Goal: Task Accomplishment & Management: Manage account settings

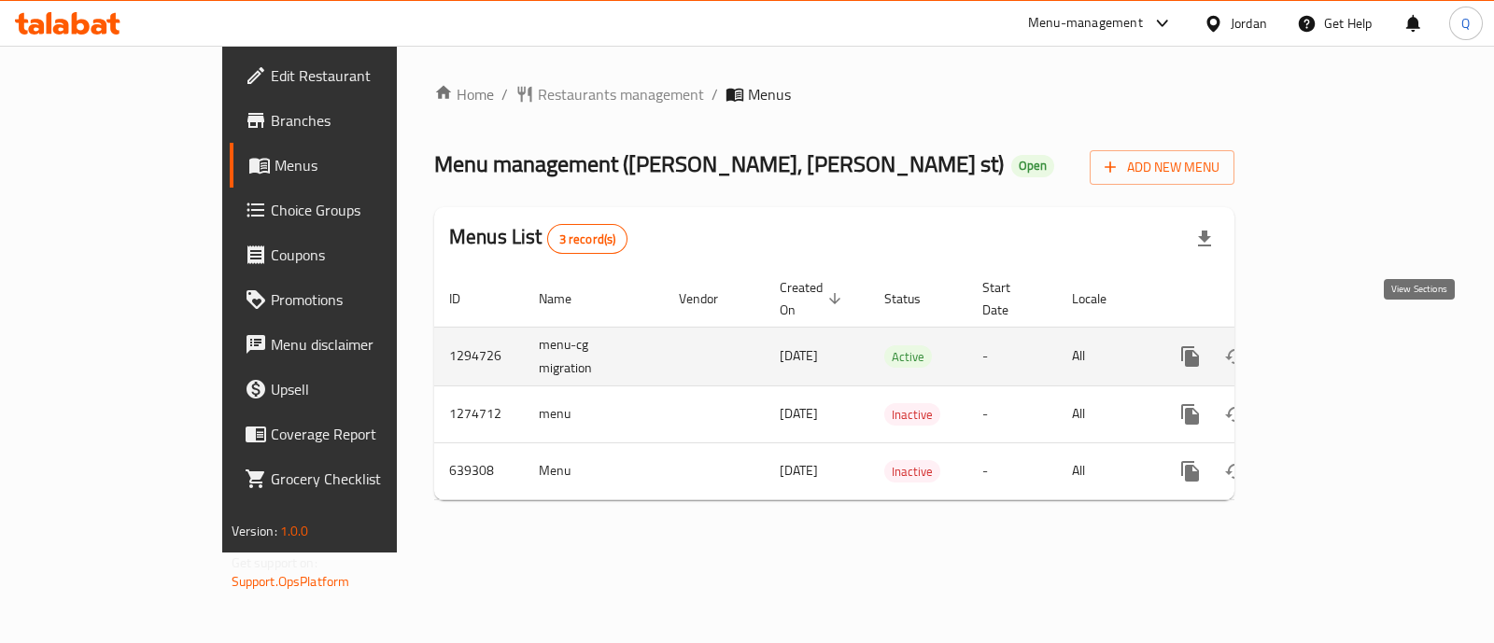
click at [1336, 345] on icon "enhanced table" at bounding box center [1325, 356] width 22 height 22
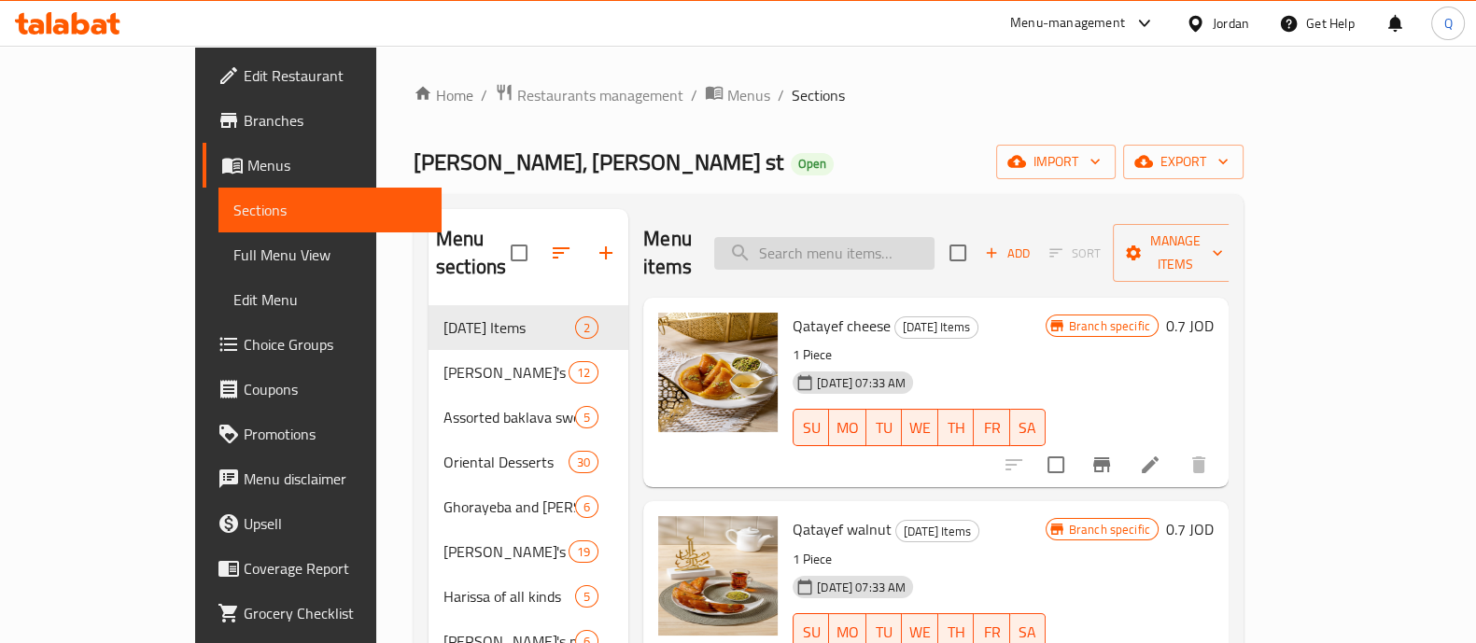
click at [851, 241] on input "search" at bounding box center [824, 253] width 220 height 33
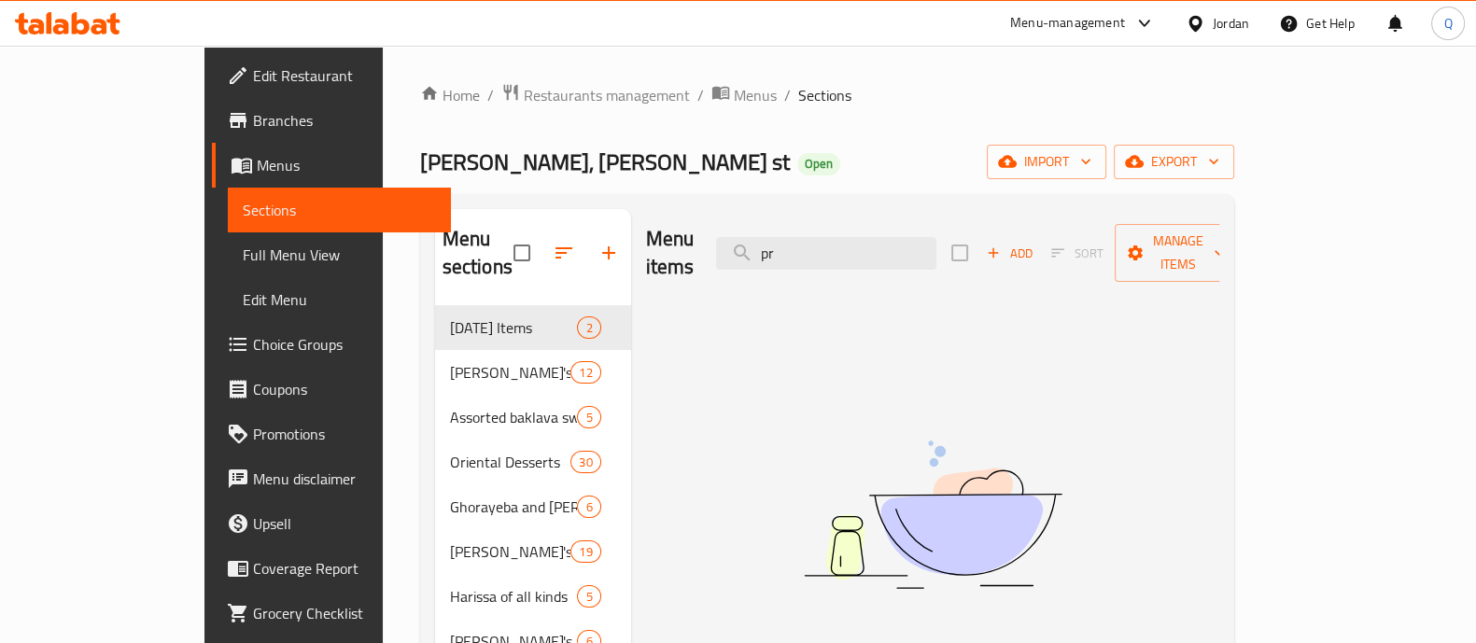
type input "p"
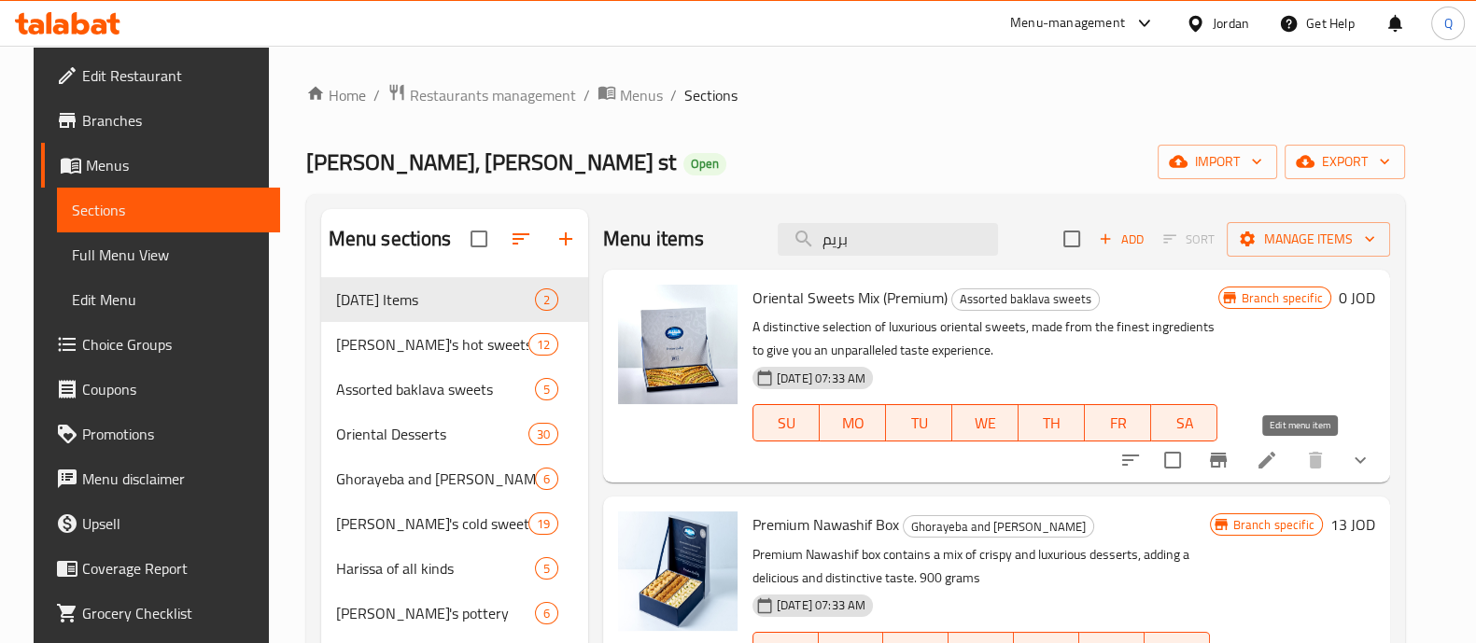
type input "بريم"
click at [1278, 453] on icon at bounding box center [1267, 460] width 22 height 22
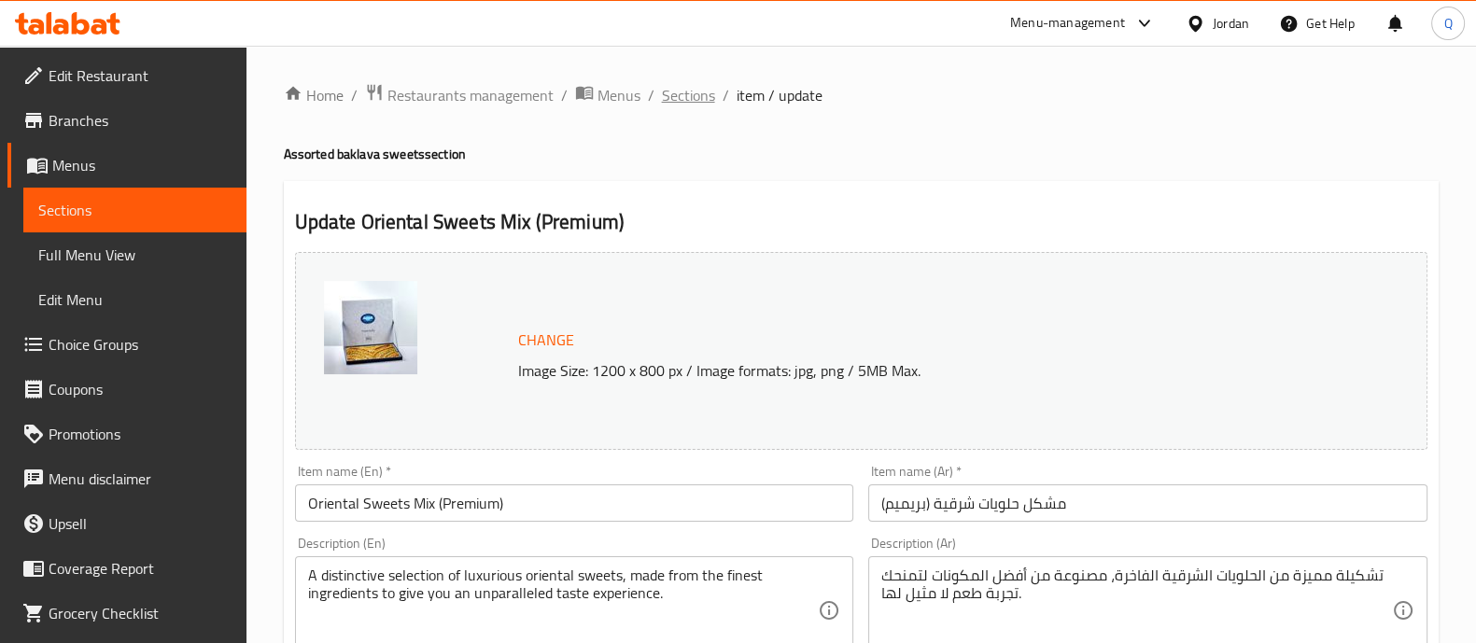
click at [686, 93] on span "Sections" at bounding box center [688, 95] width 53 height 22
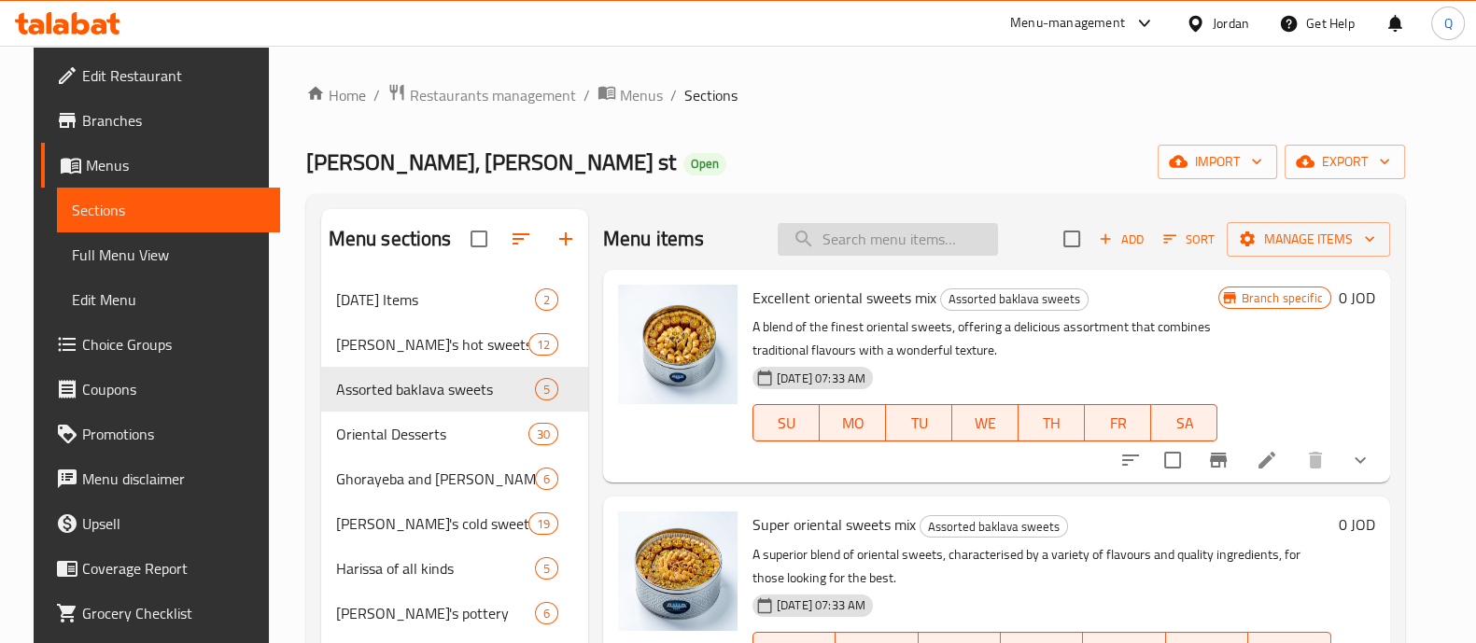
click at [892, 237] on input "search" at bounding box center [888, 239] width 220 height 33
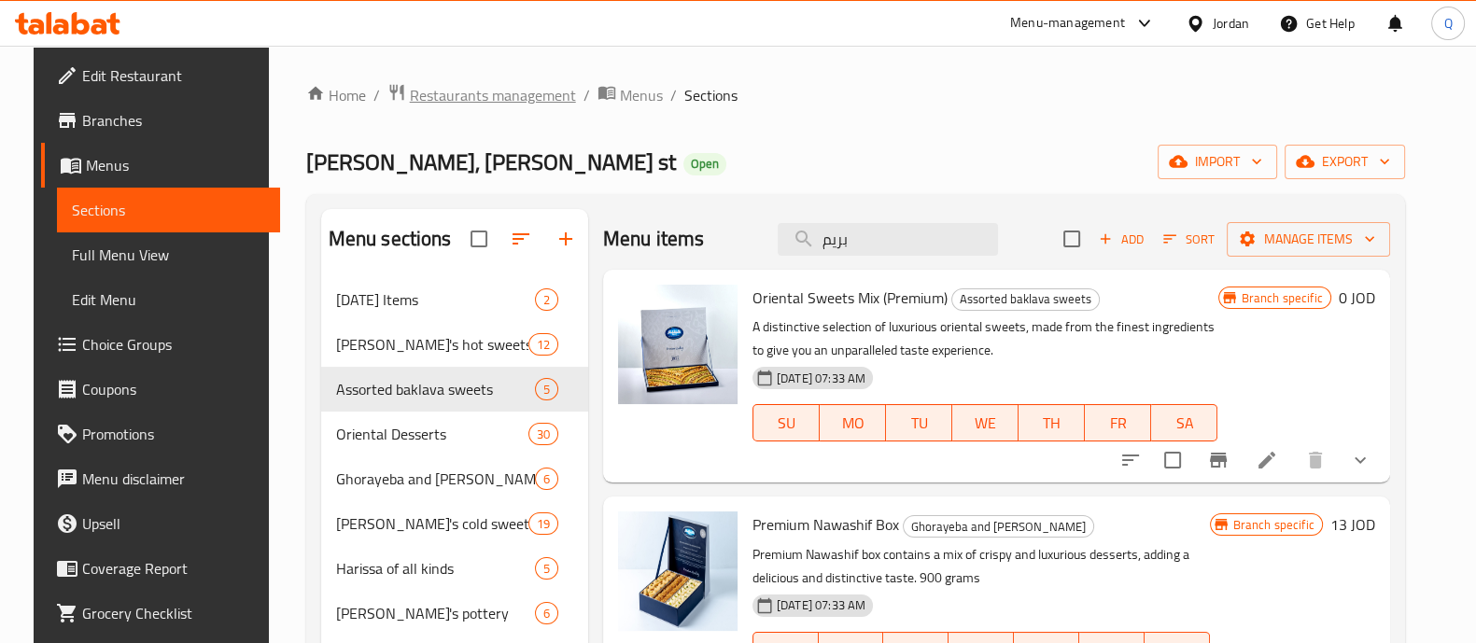
type input "بريم"
click at [439, 85] on span "Restaurants management" at bounding box center [493, 95] width 166 height 22
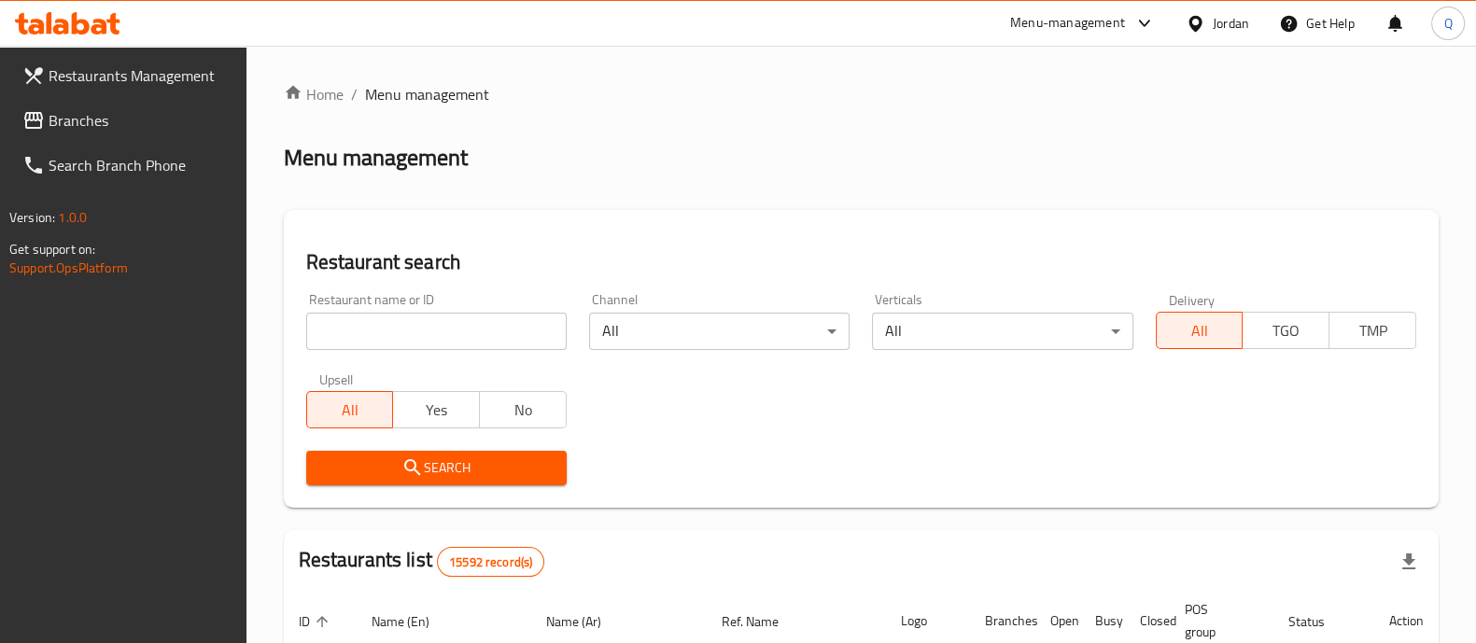
click at [523, 330] on input "search" at bounding box center [436, 331] width 260 height 37
type input "habiba"
click button "Search" at bounding box center [436, 468] width 260 height 35
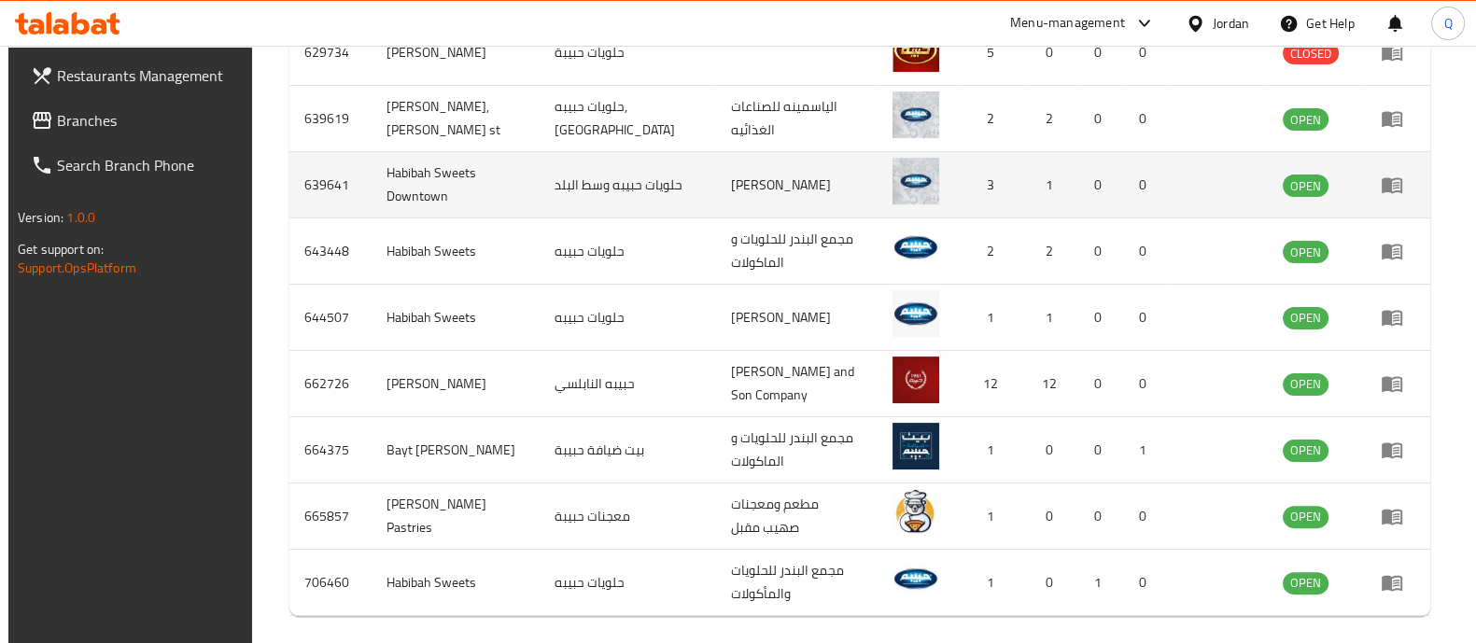
scroll to position [663, 0]
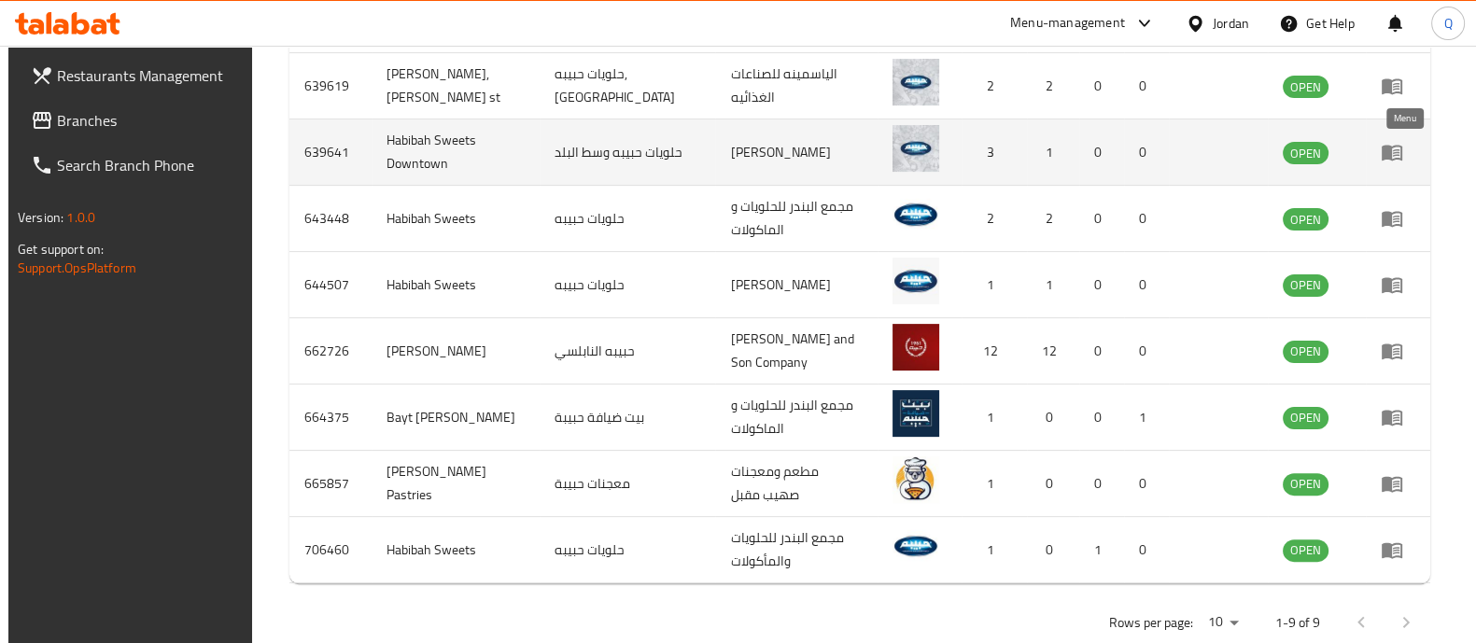
click at [1401, 151] on icon "enhanced table" at bounding box center [1392, 152] width 22 height 22
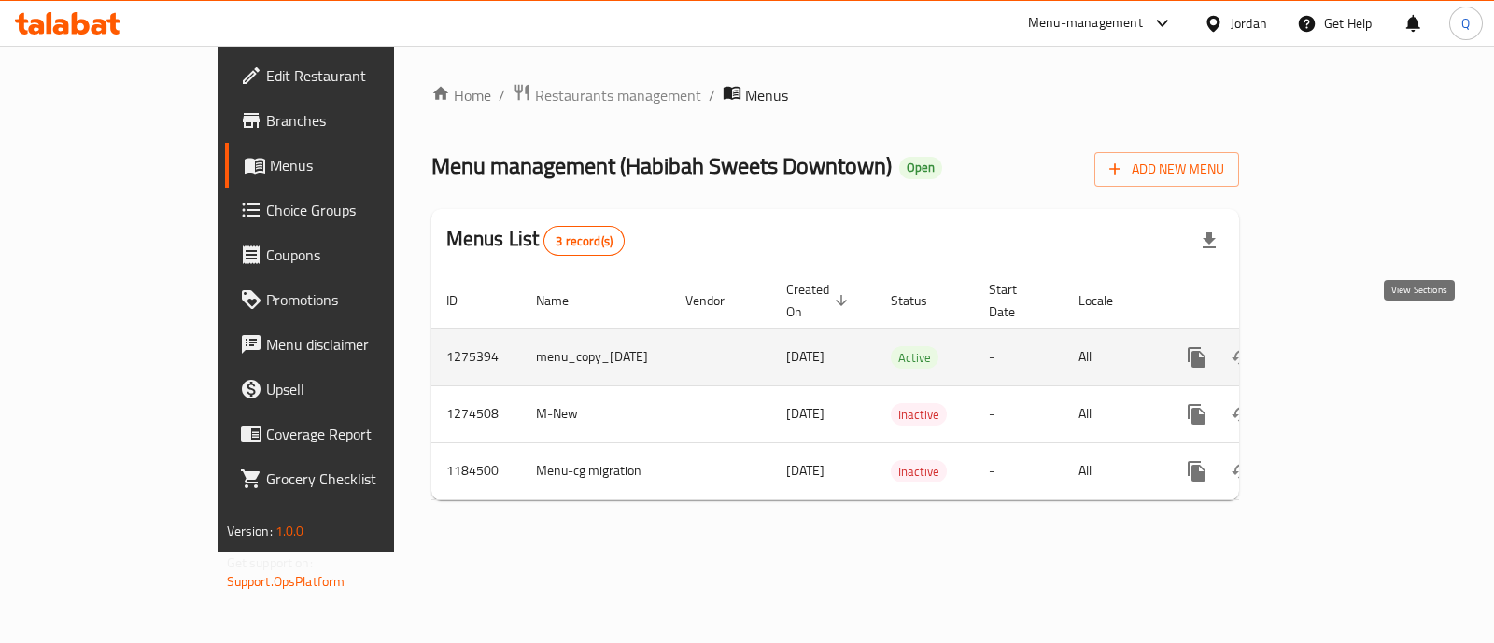
click at [1340, 349] on icon "enhanced table" at bounding box center [1331, 357] width 17 height 17
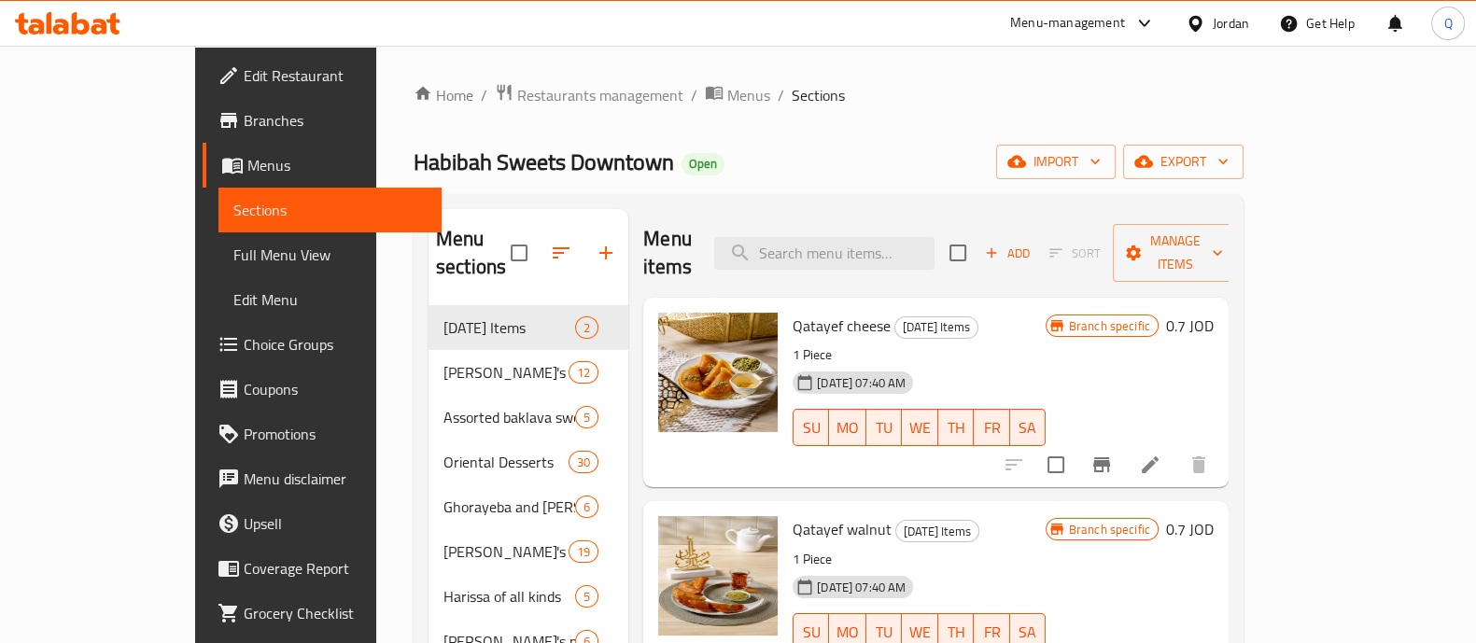
click at [930, 267] on div "Menu items Add Sort Manage items" at bounding box center [935, 253] width 585 height 89
click at [935, 244] on input "search" at bounding box center [824, 253] width 220 height 33
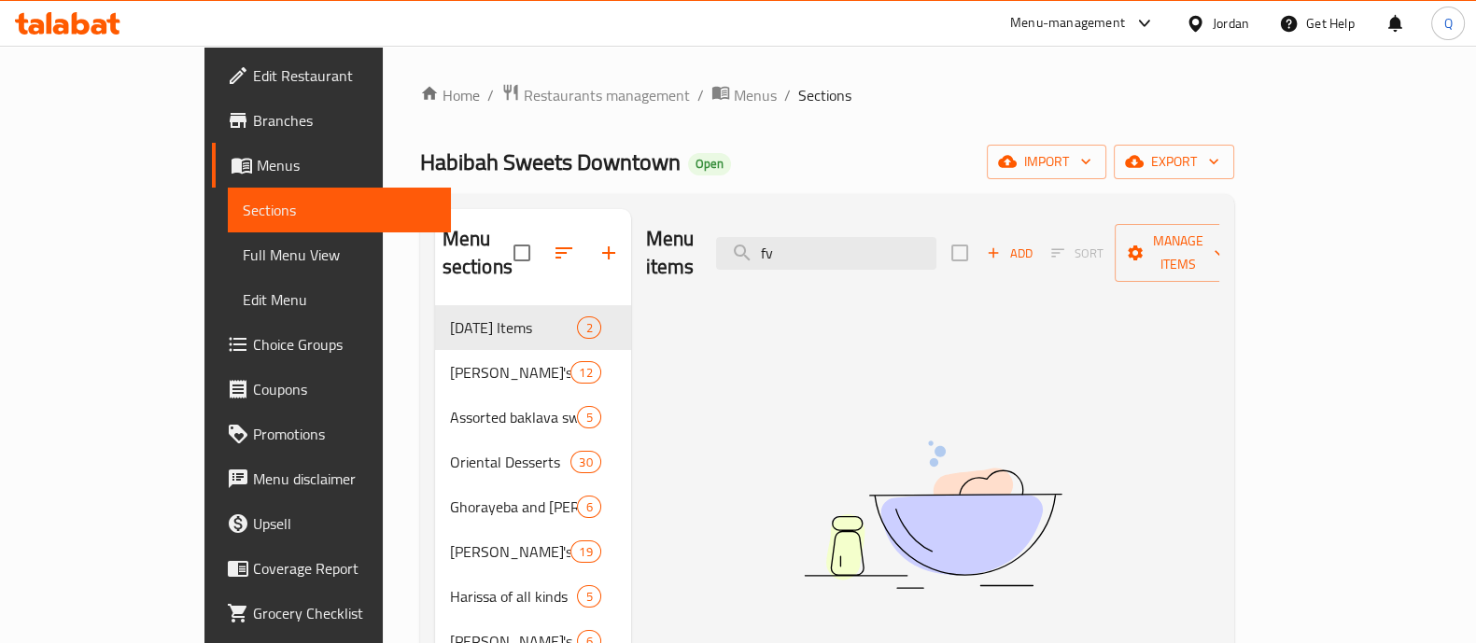
type input "f"
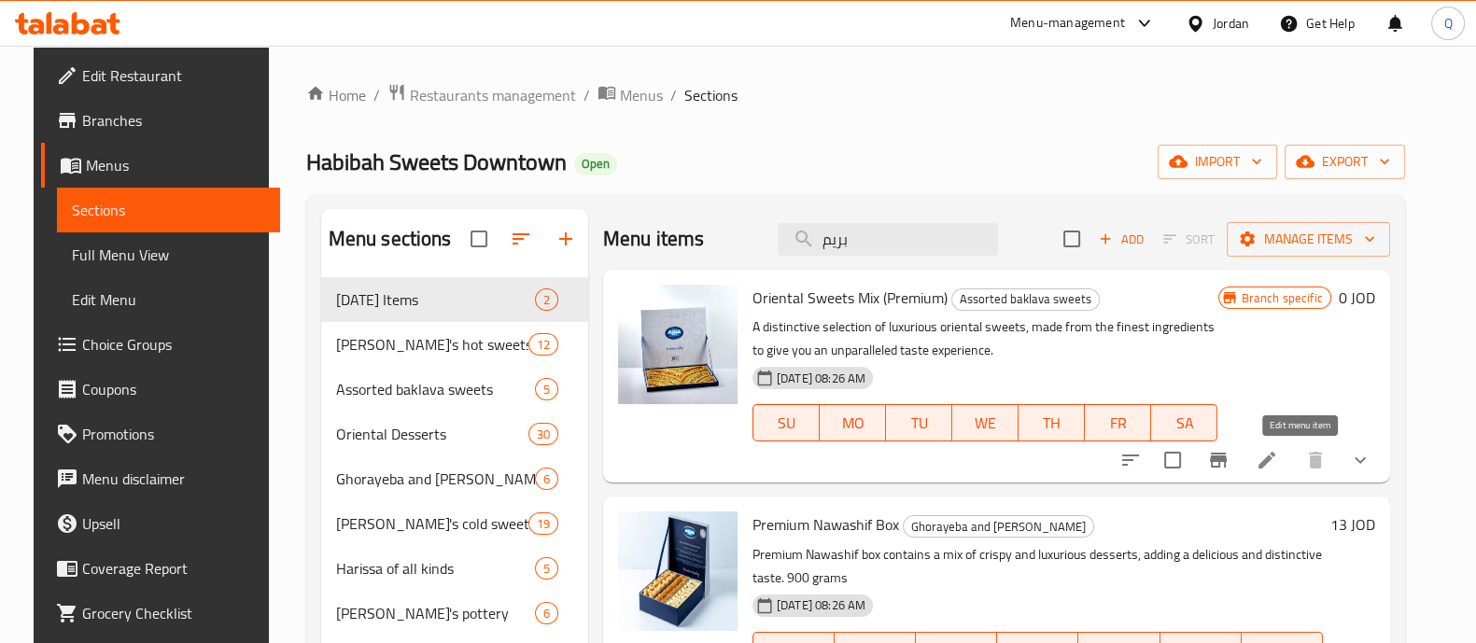
type input "بريم"
click at [1275, 455] on icon at bounding box center [1267, 460] width 17 height 17
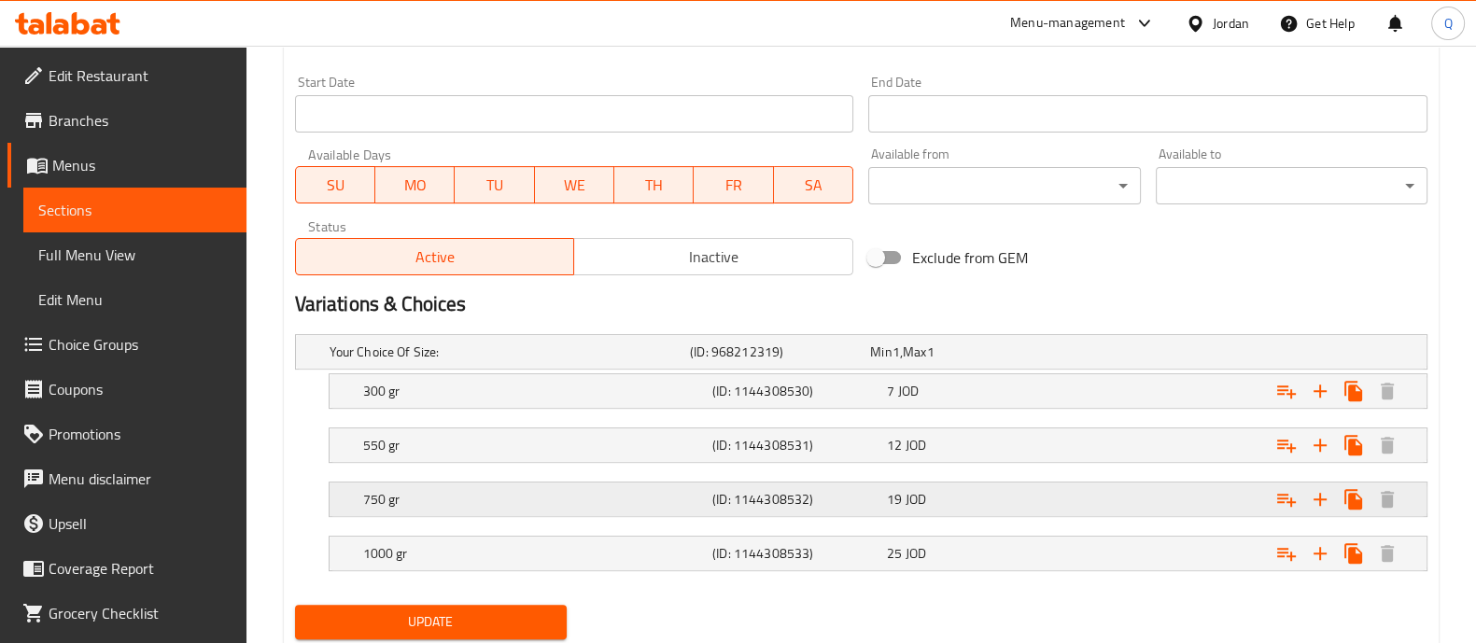
scroll to position [816, 0]
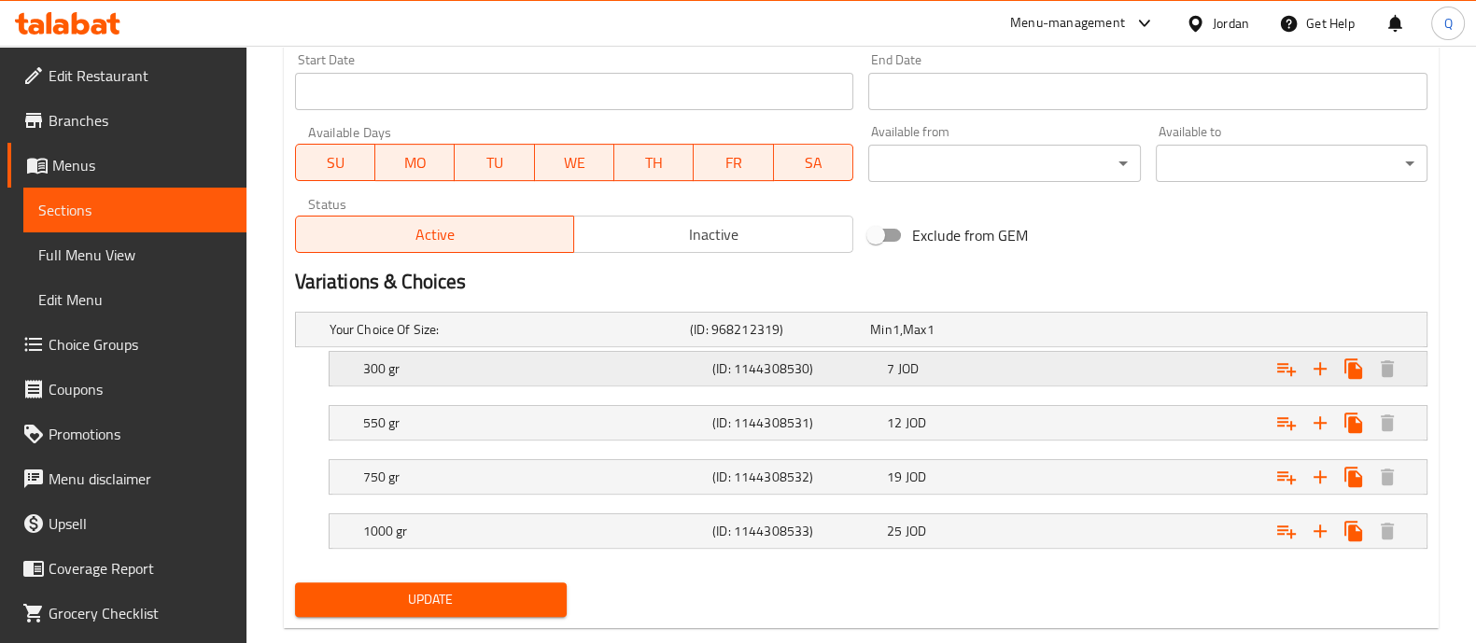
click at [901, 362] on span "JOD" at bounding box center [908, 369] width 21 height 24
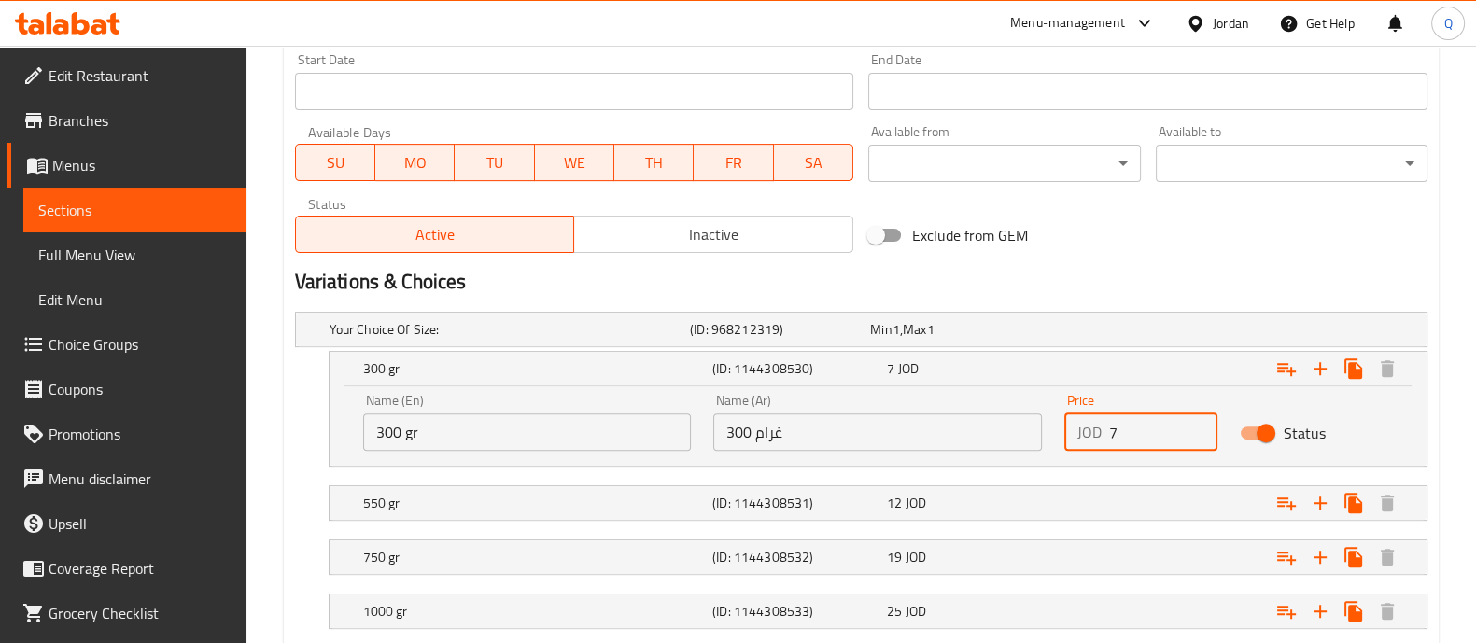
click at [1130, 427] on input "7" at bounding box center [1163, 432] width 108 height 37
type input "7.5"
click at [1075, 509] on div "Expand" at bounding box center [1232, 503] width 349 height 41
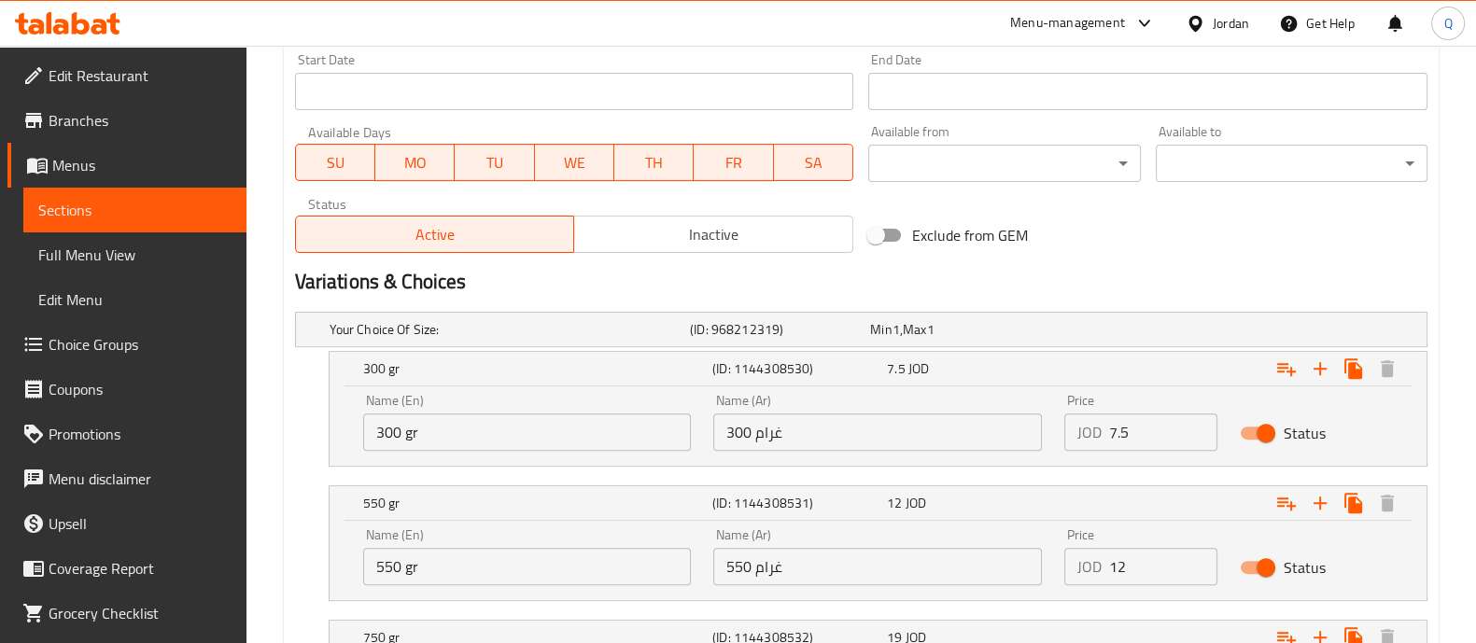
click at [1144, 569] on input "12" at bounding box center [1163, 566] width 108 height 37
type input "13"
click at [1145, 528] on div "Price JOD 13 Price" at bounding box center [1140, 556] width 153 height 57
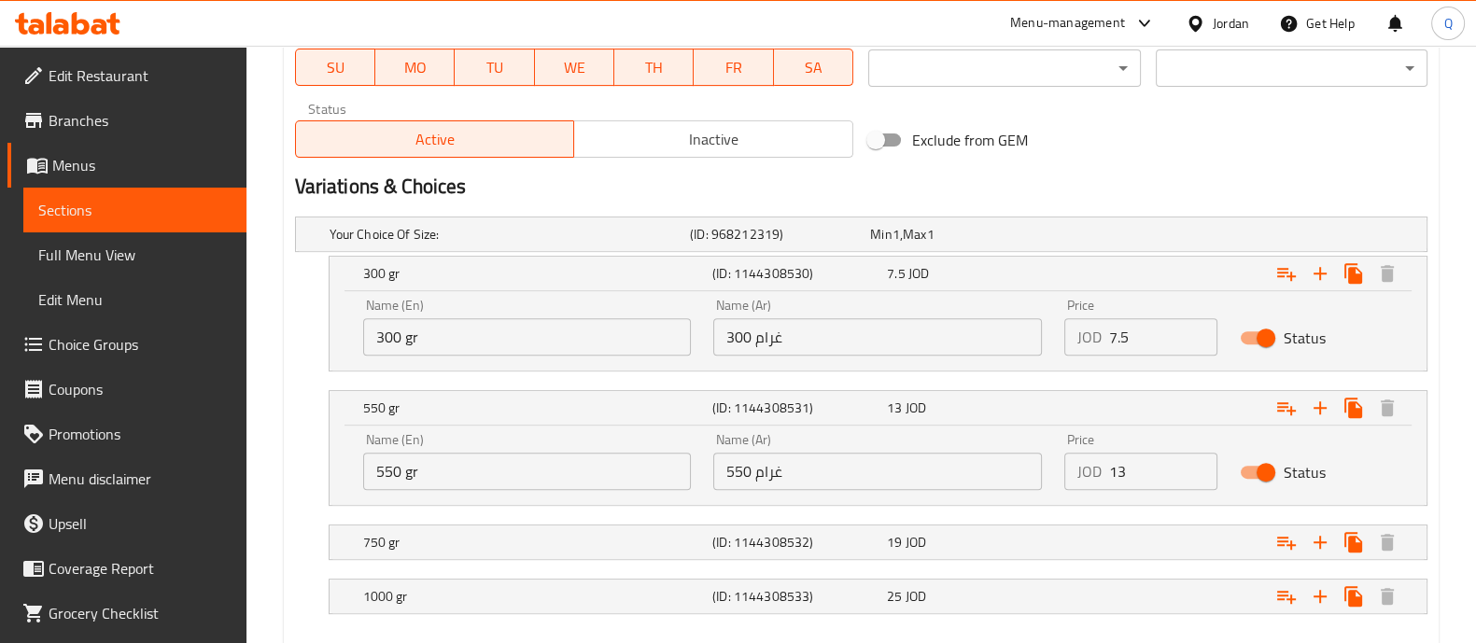
scroll to position [1011, 0]
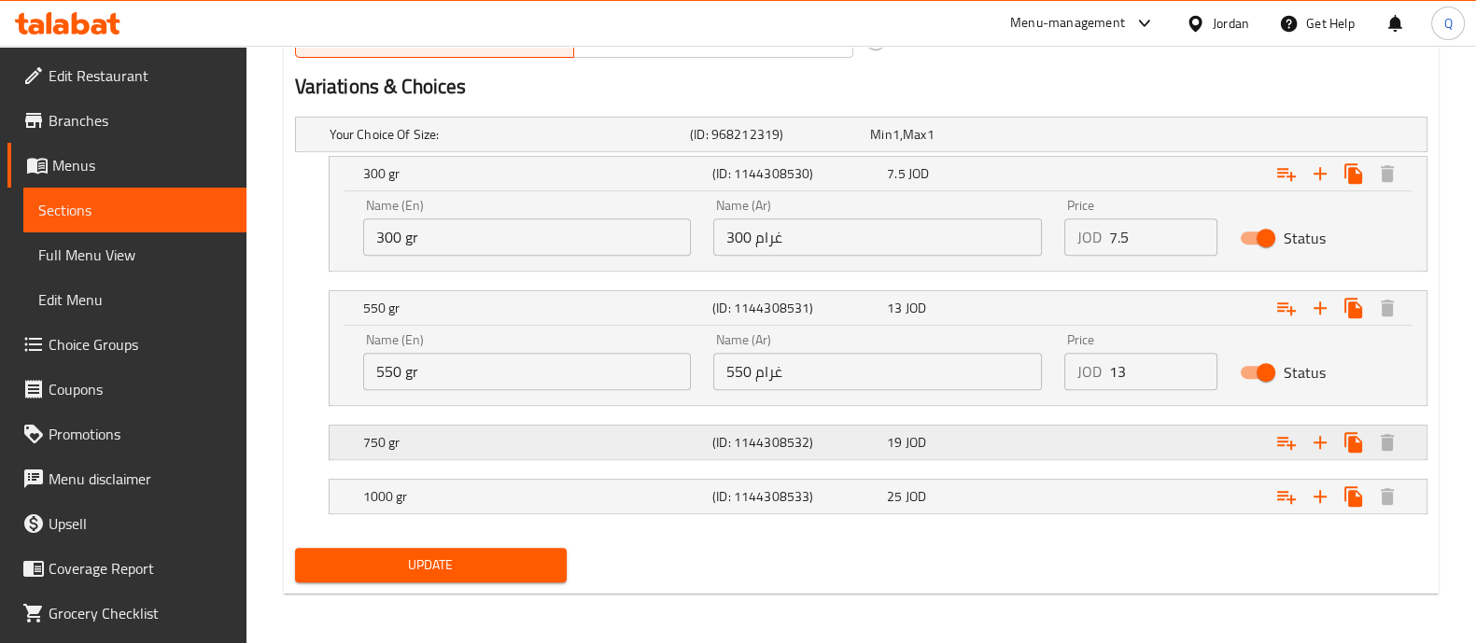
click at [1094, 424] on div "Expand" at bounding box center [1232, 442] width 349 height 41
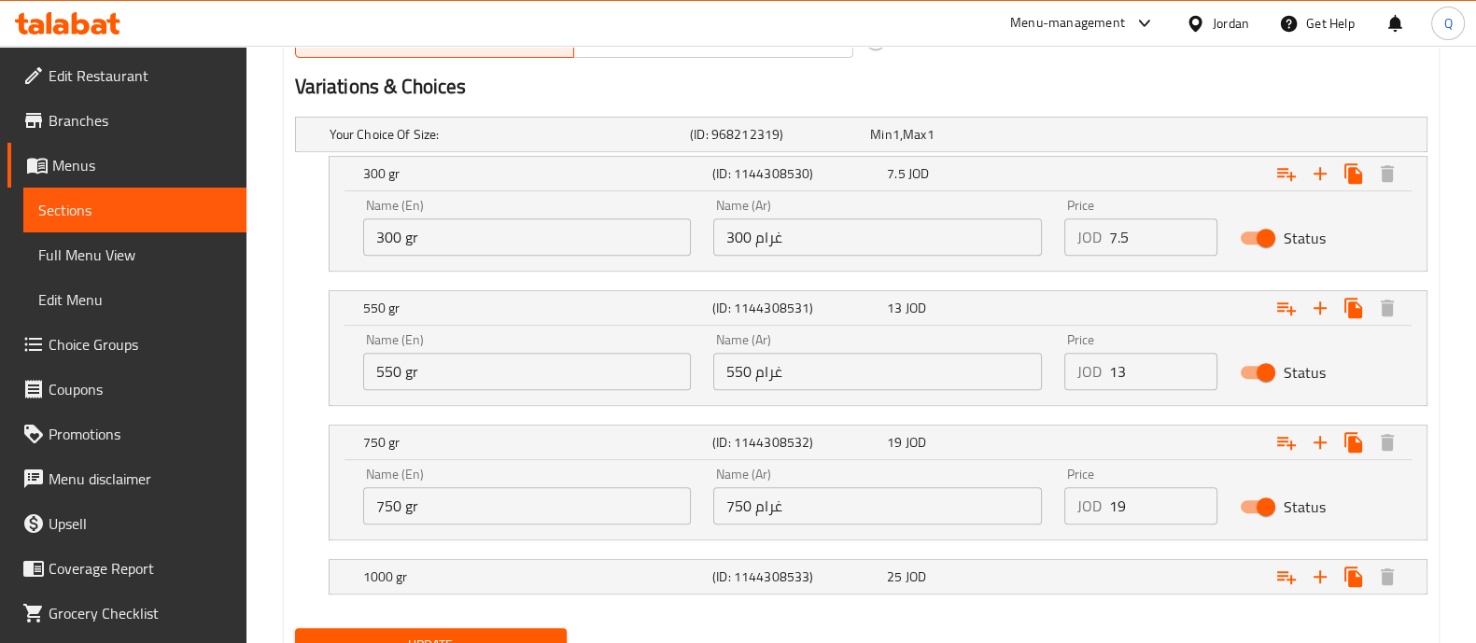
click at [1145, 523] on div "Price JOD 19 Price" at bounding box center [1141, 496] width 176 height 79
type input "1"
type input "20"
click at [1020, 589] on div "1000 gr (ID: 1144308533) 25 JOD" at bounding box center [883, 576] width 1048 height 41
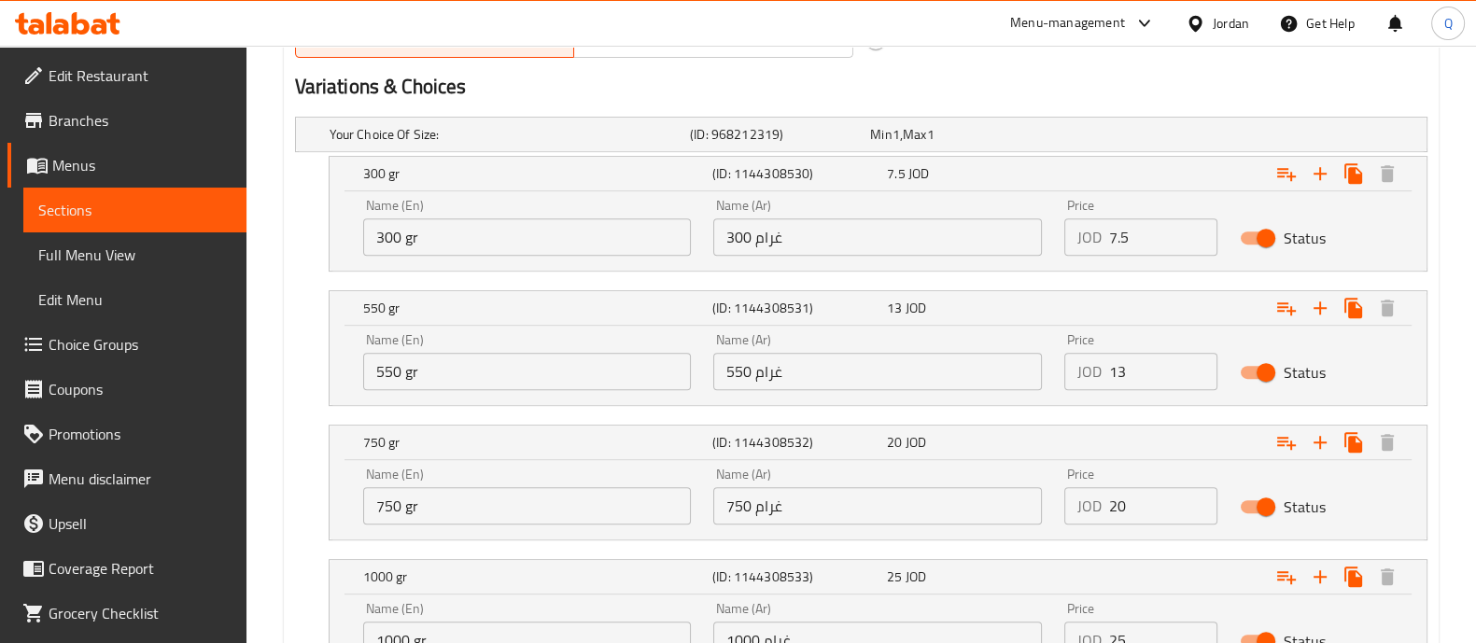
click at [1134, 632] on input "25" at bounding box center [1163, 640] width 108 height 37
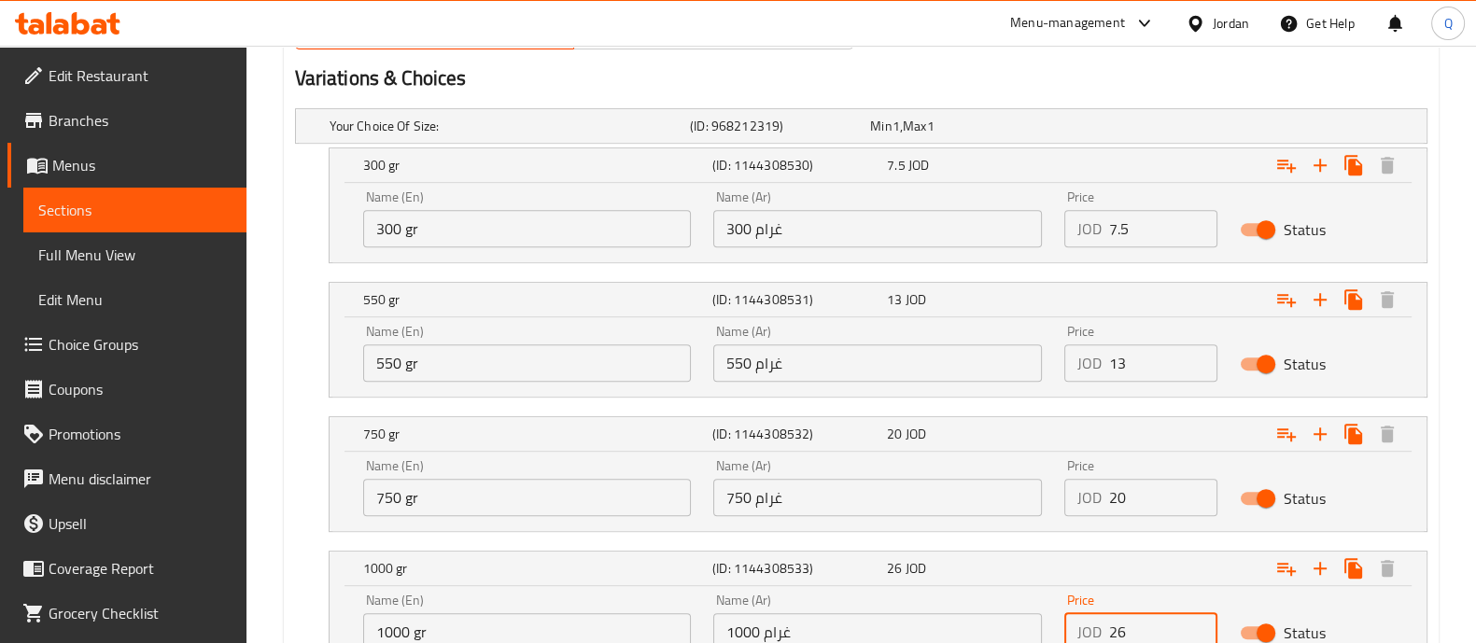
type input "26"
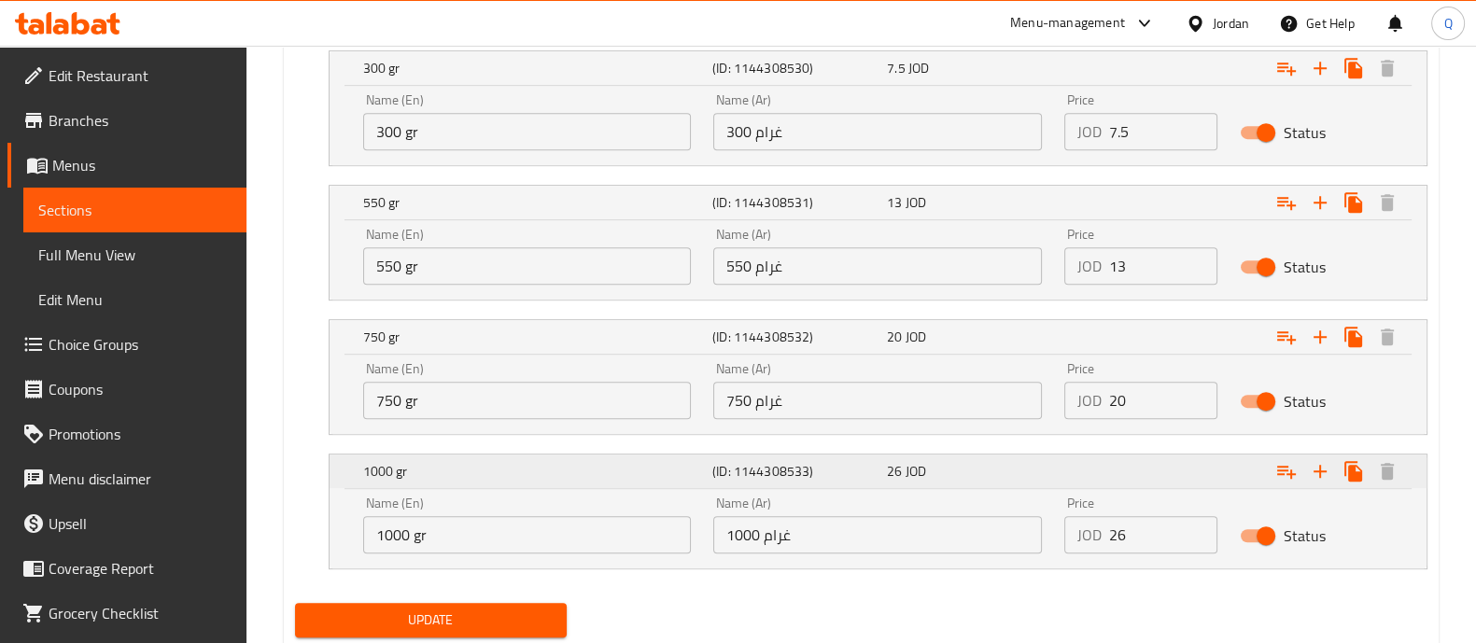
scroll to position [1172, 0]
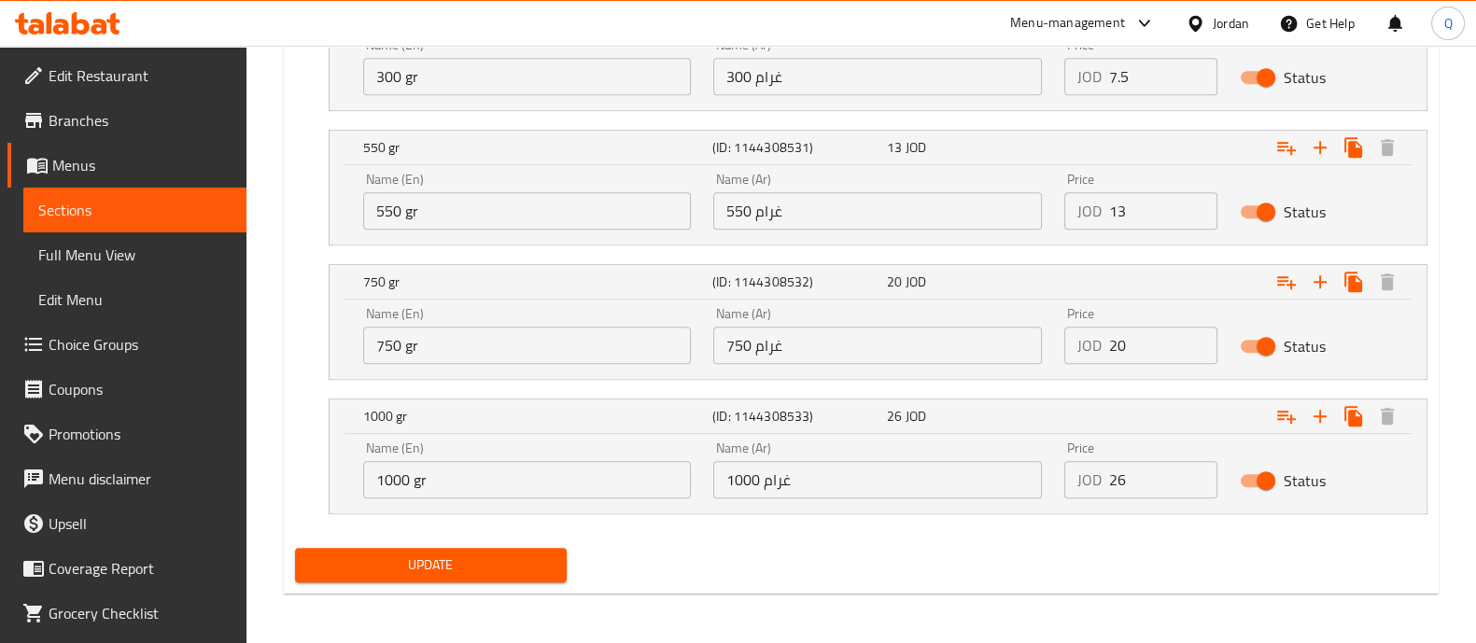
click at [467, 564] on span "Update" at bounding box center [431, 565] width 242 height 23
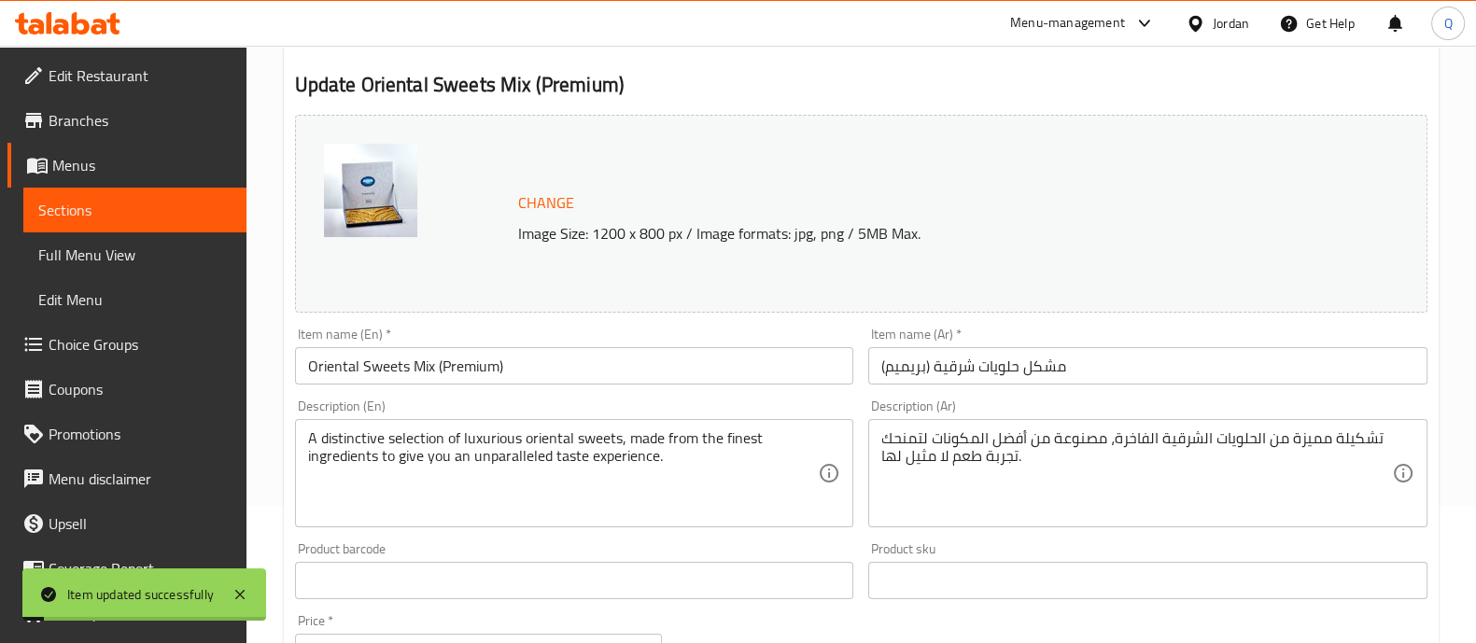
scroll to position [5, 0]
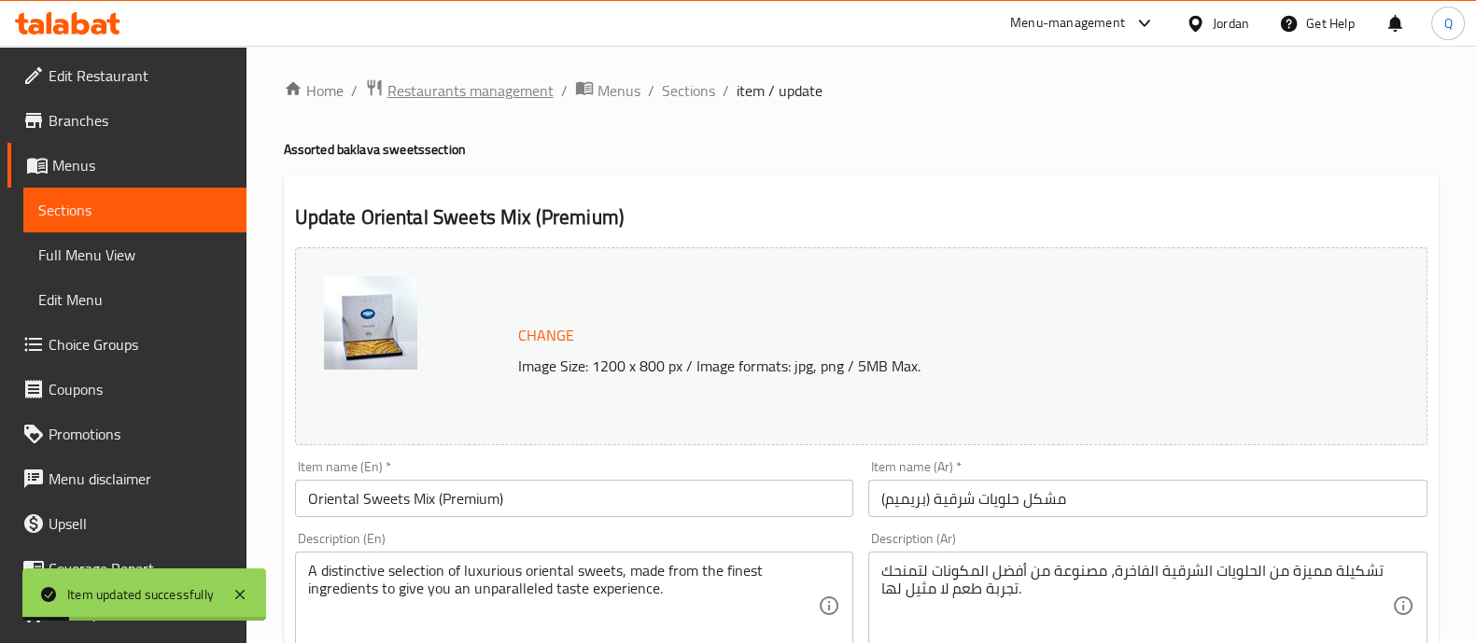
click at [512, 79] on span "Restaurants management" at bounding box center [470, 90] width 166 height 22
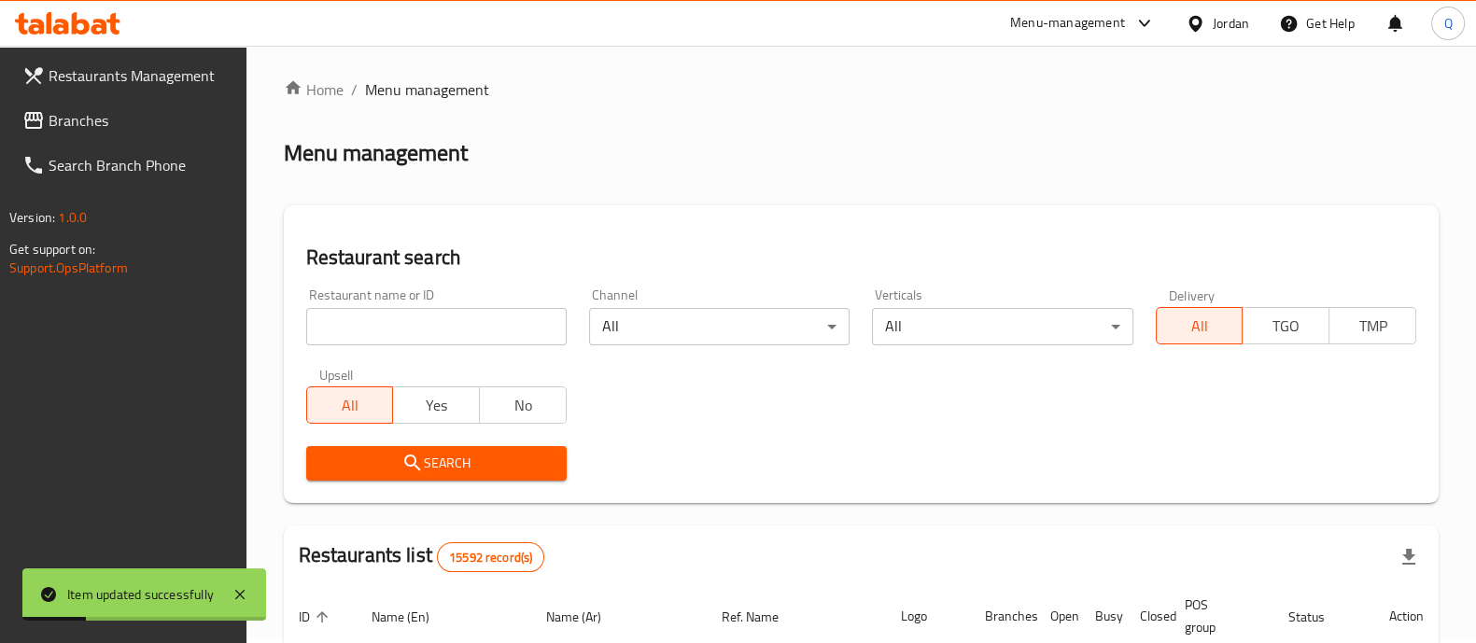
click at [491, 328] on input "search" at bounding box center [436, 326] width 260 height 37
type input "habiba"
click button "Search" at bounding box center [436, 463] width 260 height 35
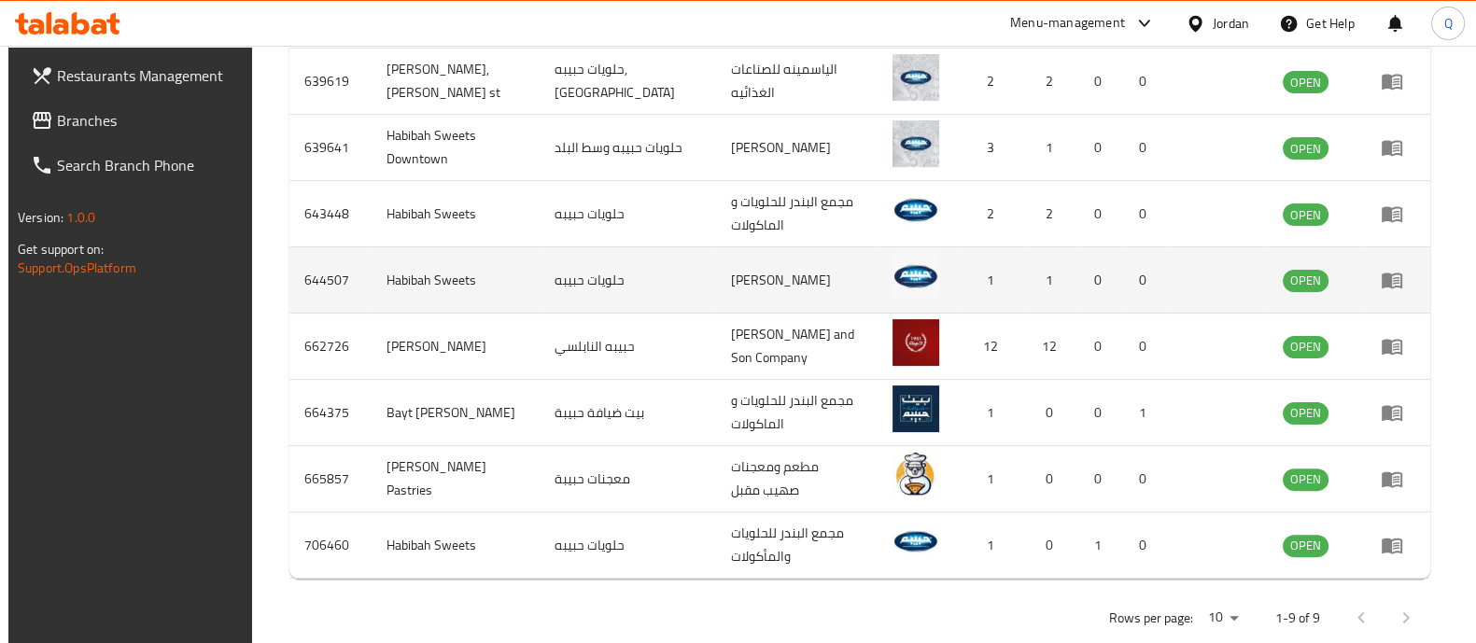
scroll to position [705, 0]
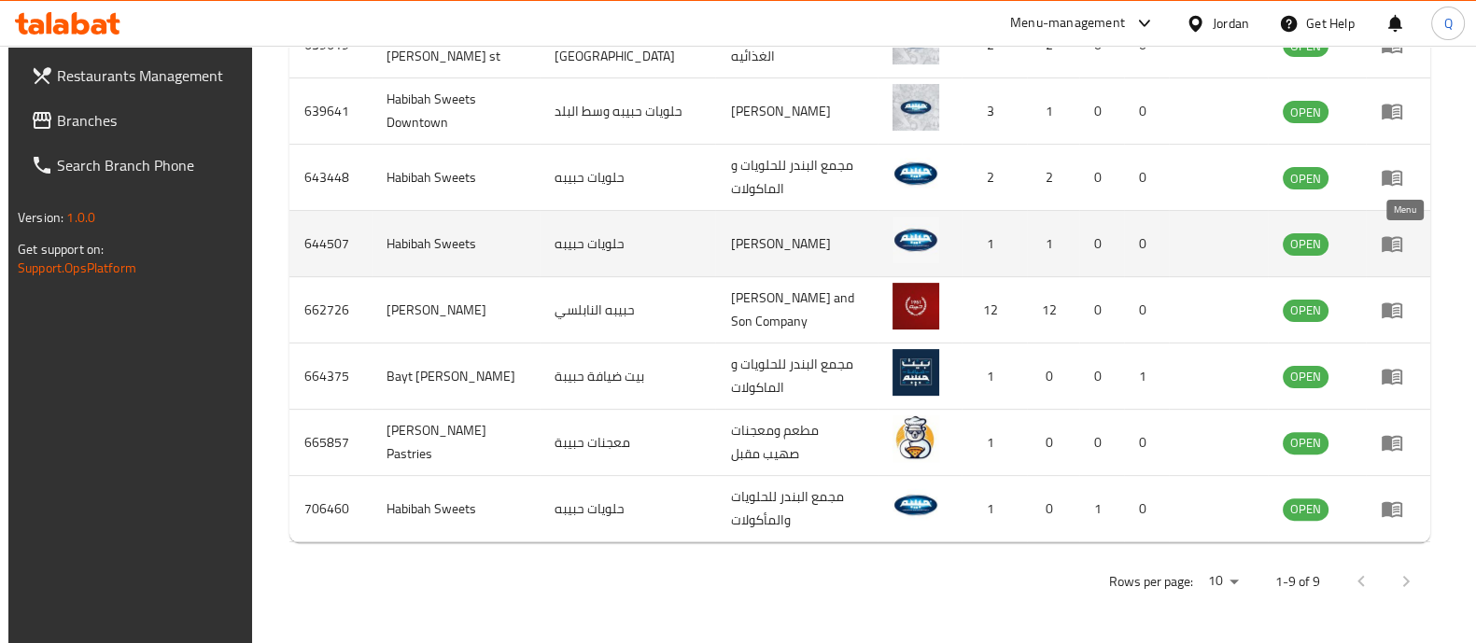
click at [1399, 242] on icon "enhanced table" at bounding box center [1396, 244] width 7 height 7
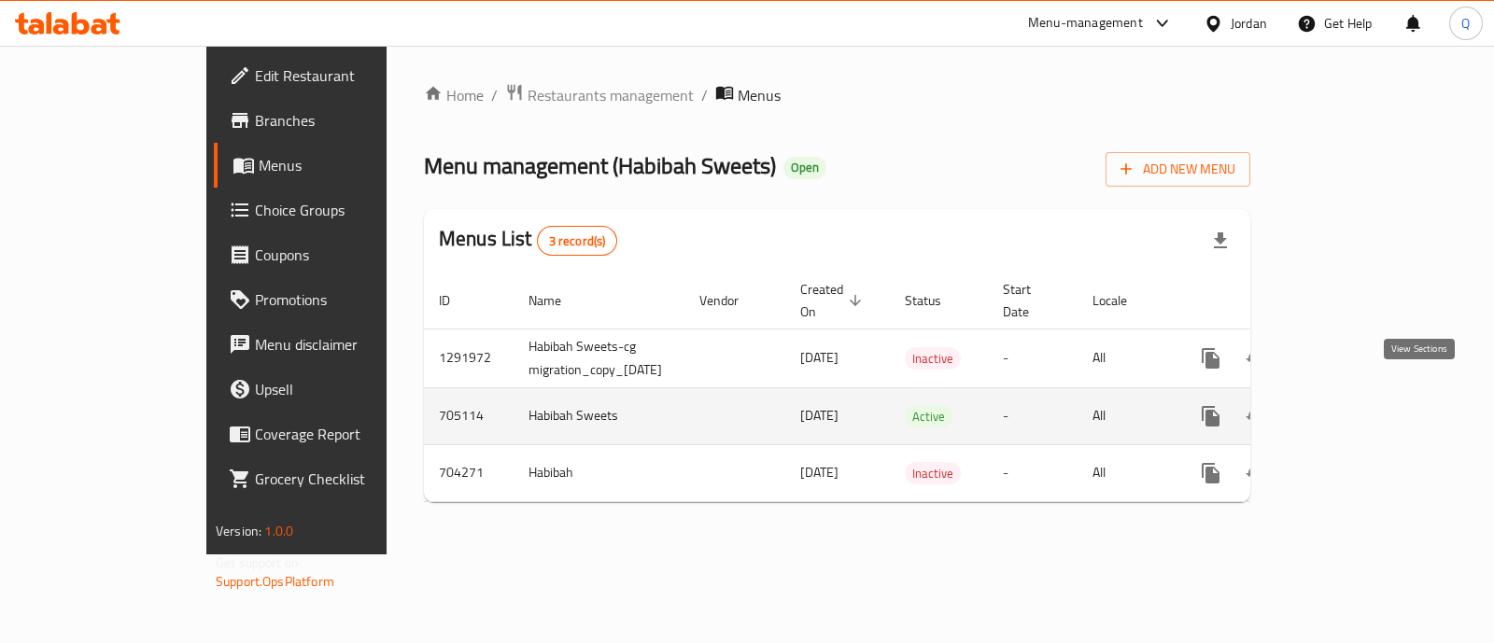
click at [1357, 405] on icon "enhanced table" at bounding box center [1345, 416] width 22 height 22
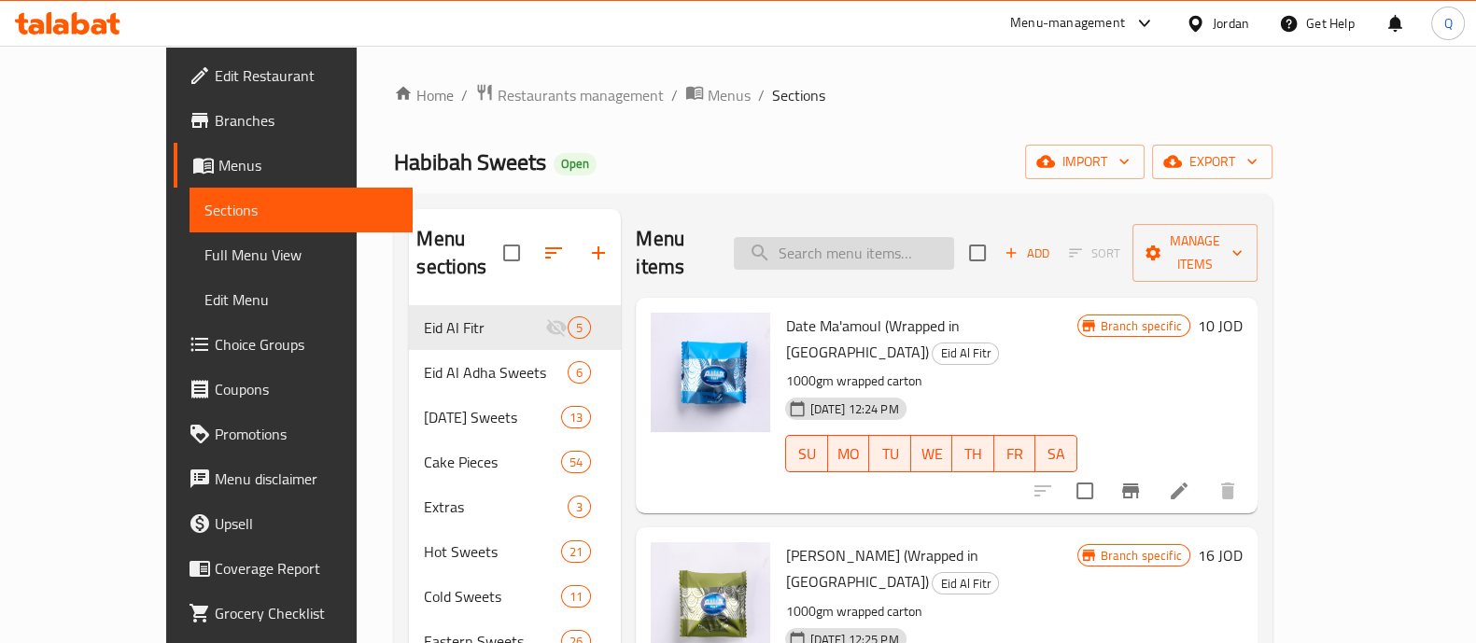
click at [935, 237] on input "search" at bounding box center [844, 253] width 220 height 33
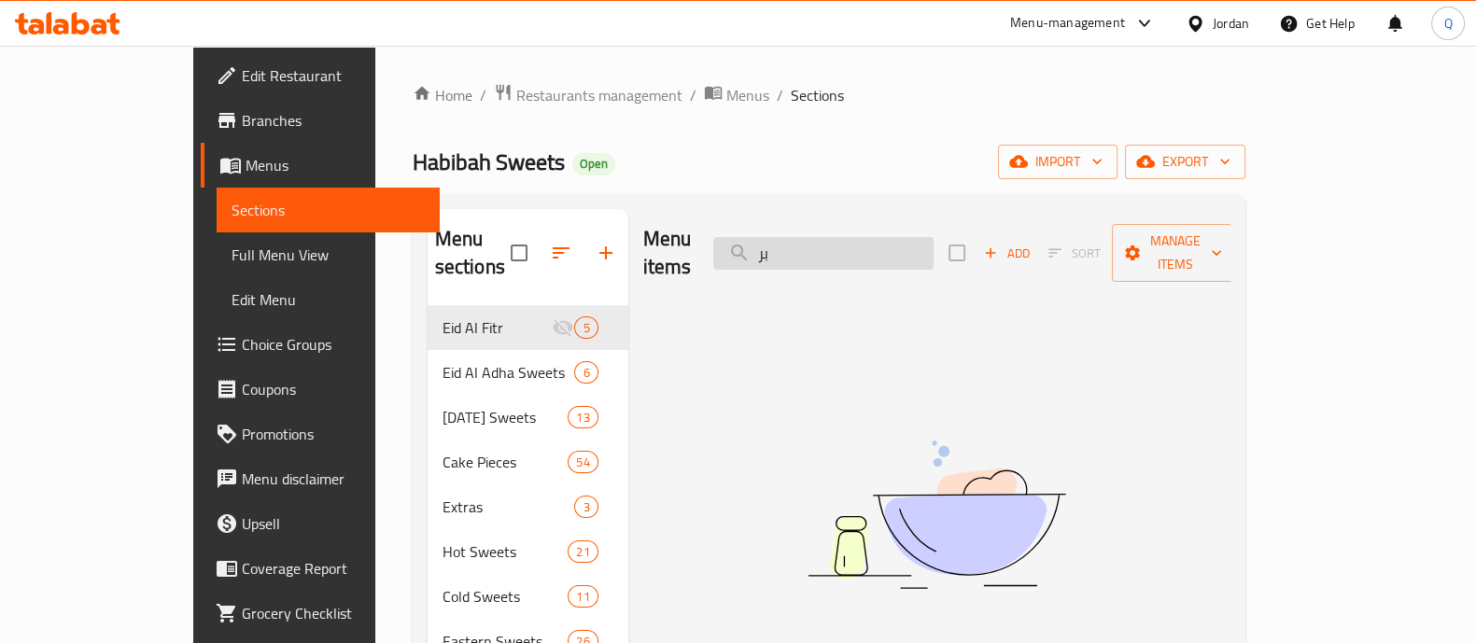
type input "ب"
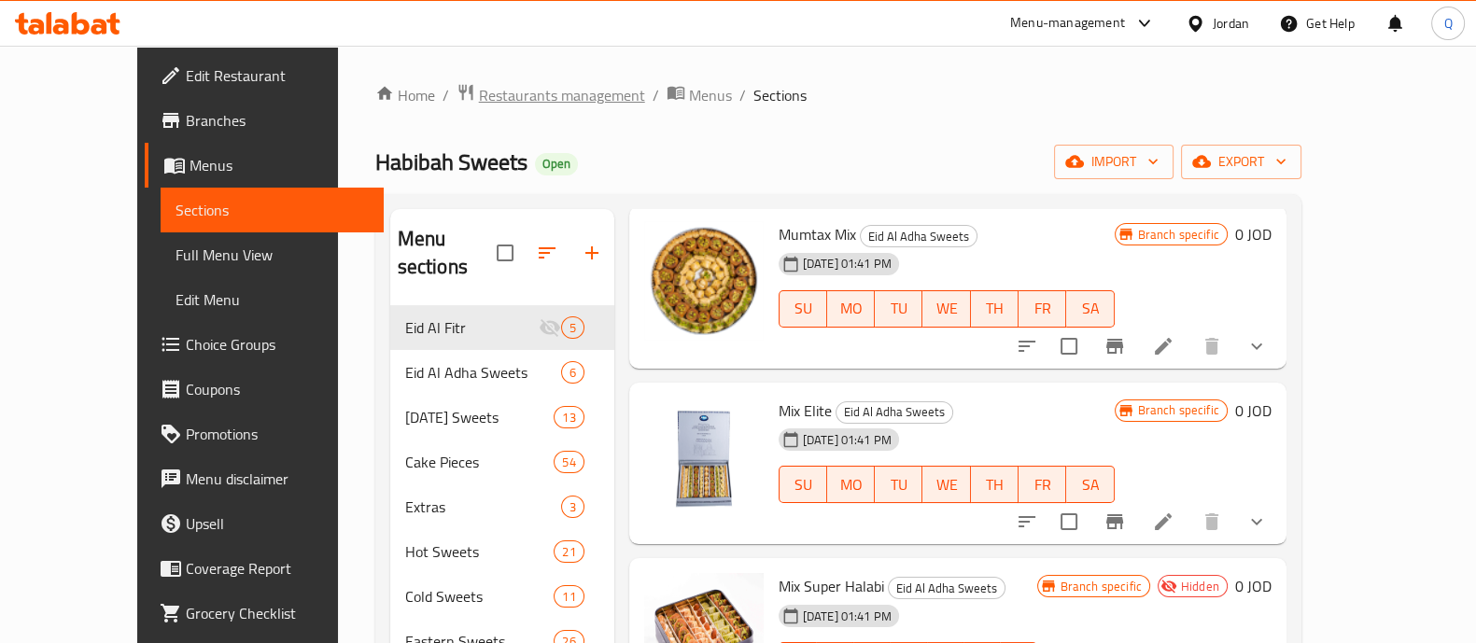
type input "mix"
click at [479, 98] on span "Restaurants management" at bounding box center [562, 95] width 166 height 22
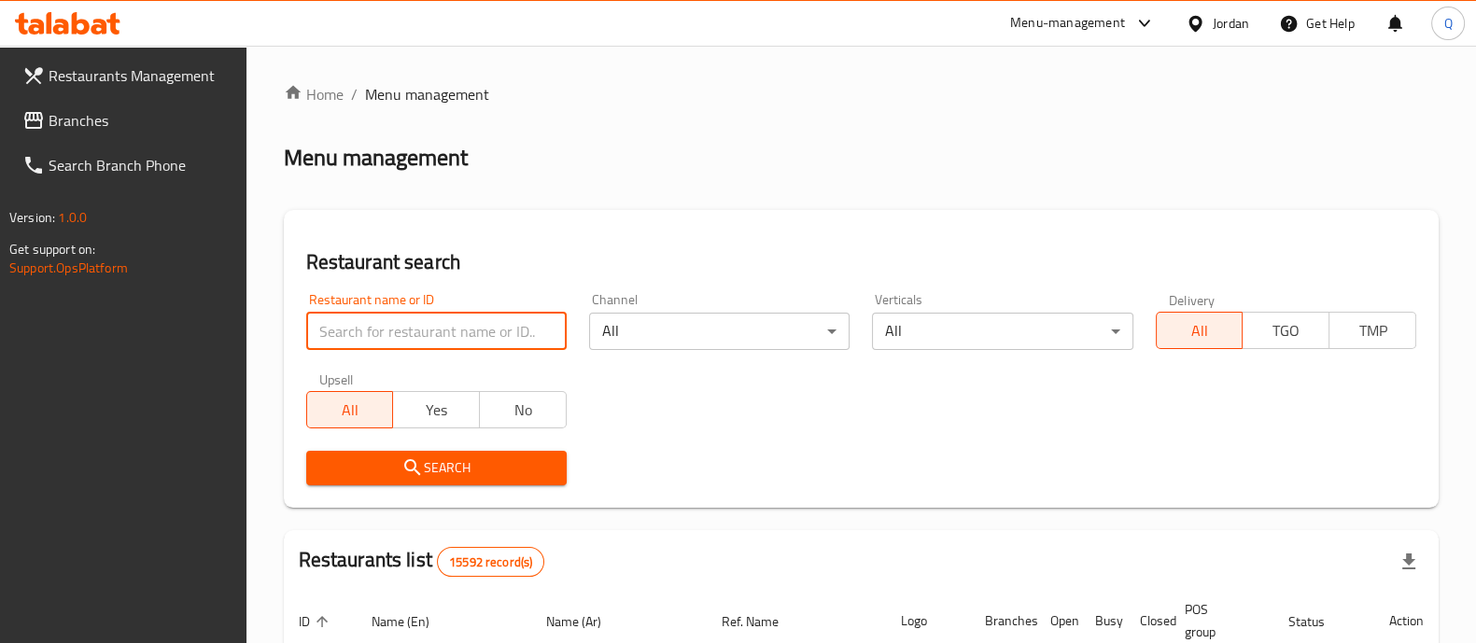
click at [413, 333] on input "search" at bounding box center [436, 331] width 260 height 37
type input "shmag"
click button "Search" at bounding box center [436, 468] width 260 height 35
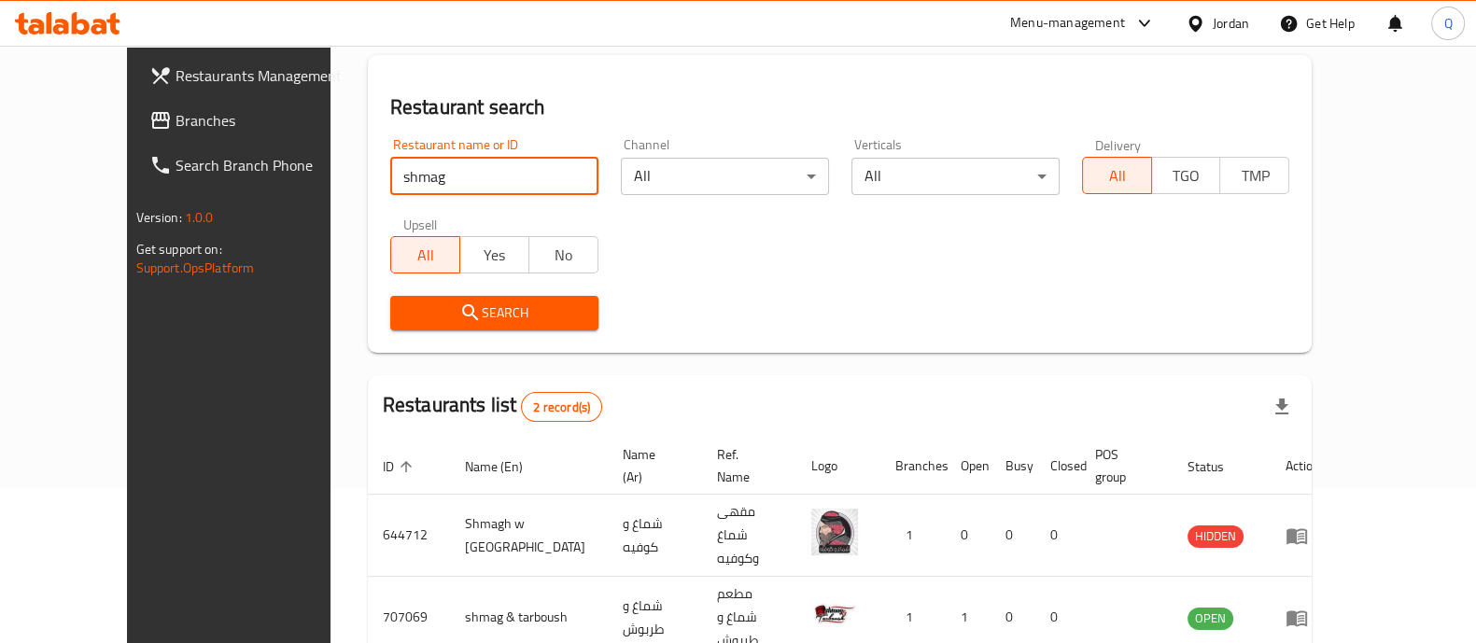
scroll to position [218, 0]
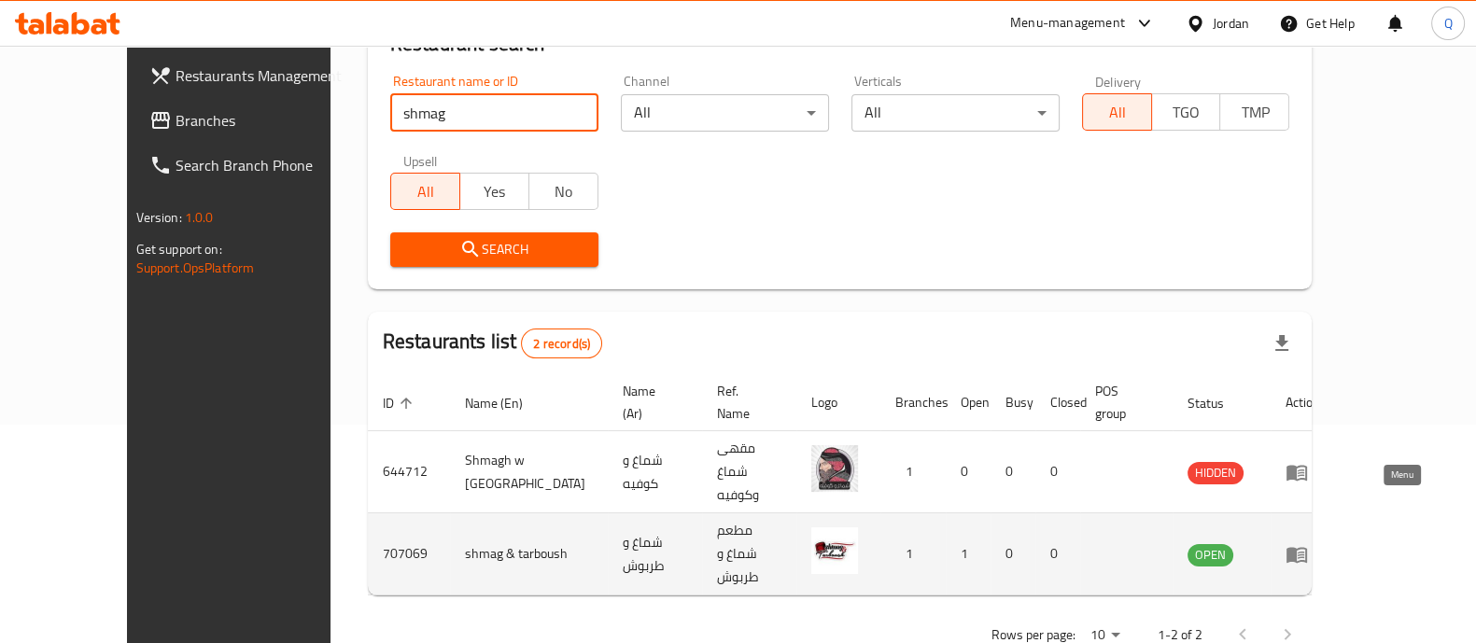
click at [1307, 547] on icon "enhanced table" at bounding box center [1297, 555] width 21 height 16
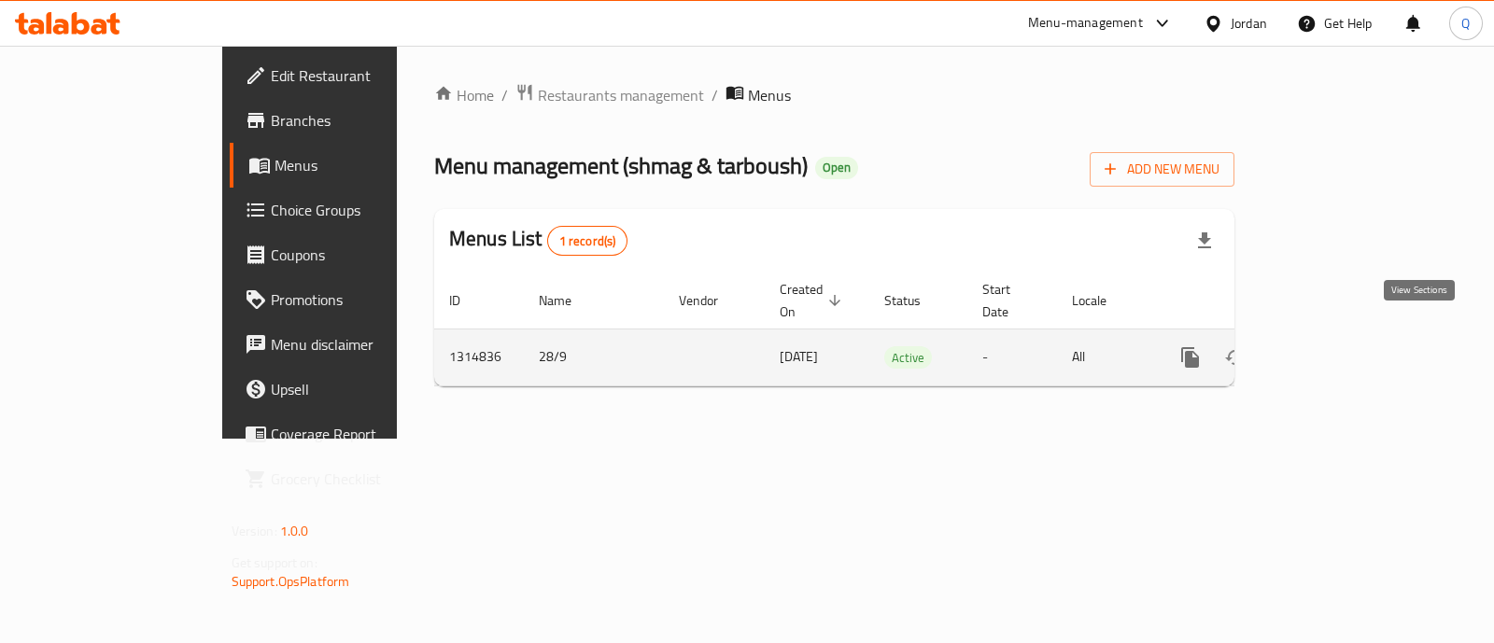
click at [1347, 342] on link "enhanced table" at bounding box center [1324, 357] width 45 height 45
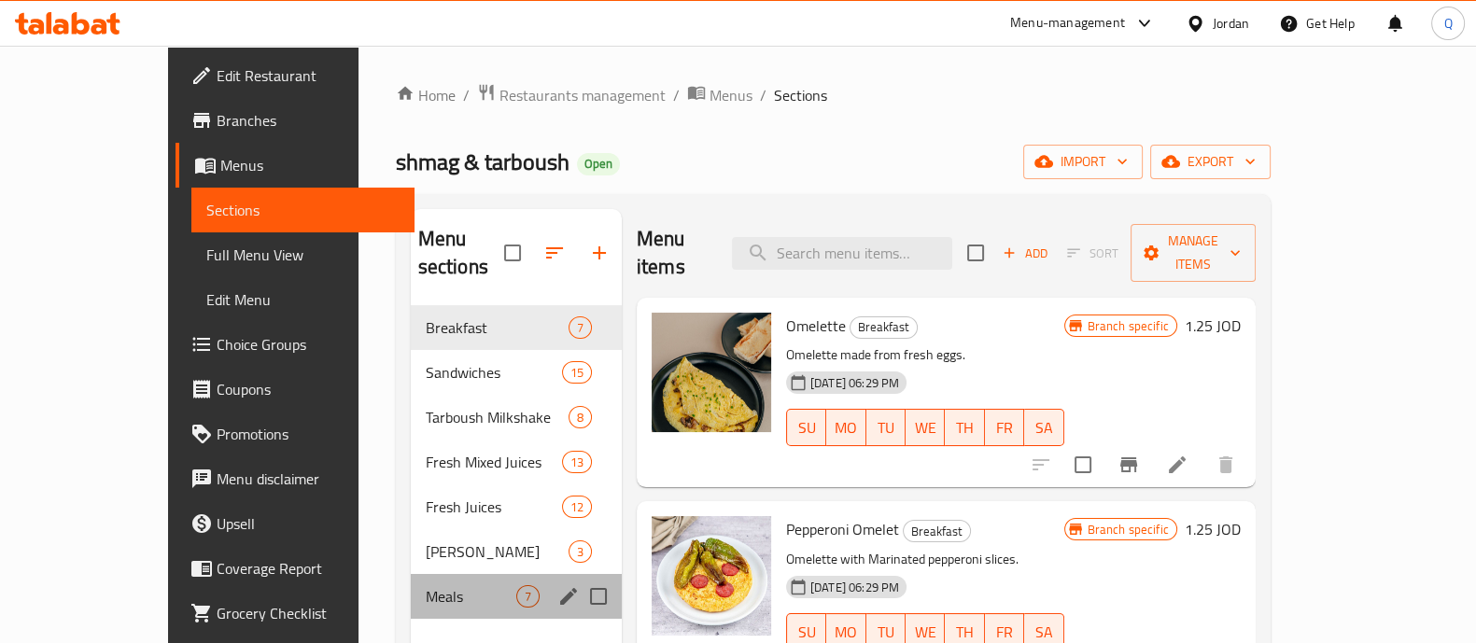
click at [411, 574] on div "Meals 7" at bounding box center [516, 596] width 211 height 45
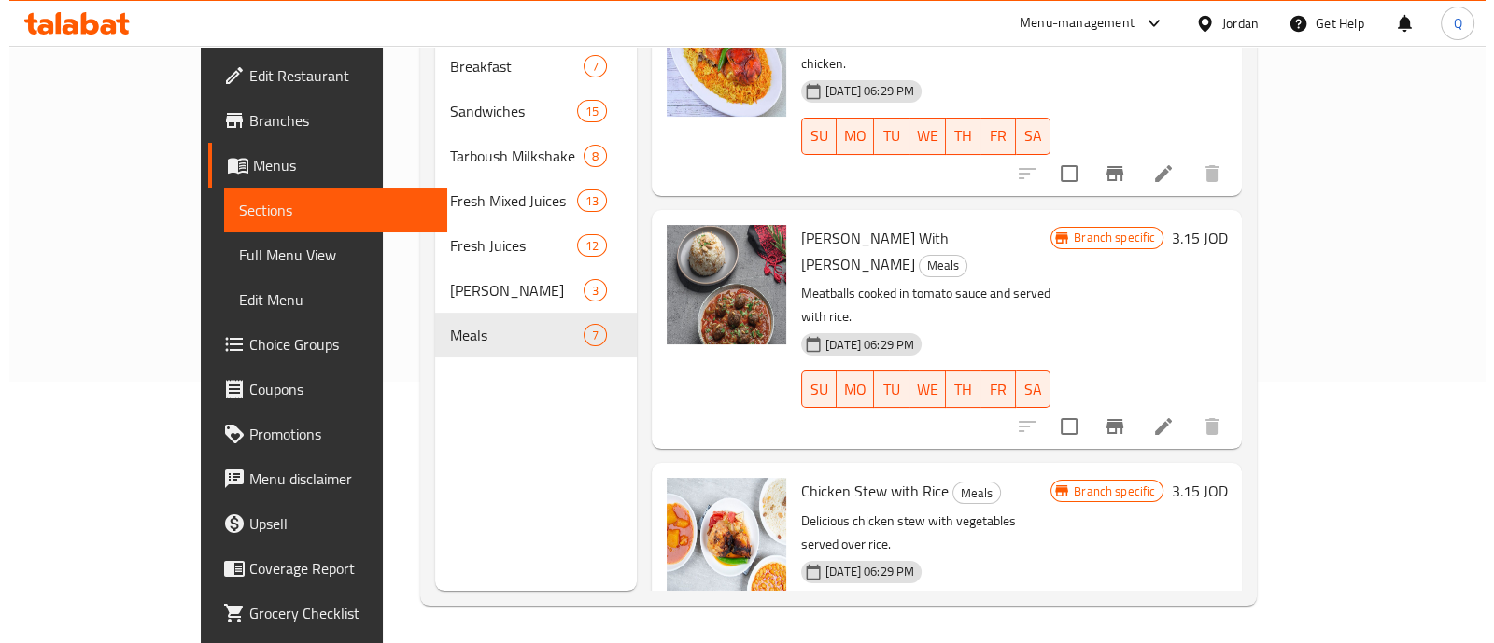
scroll to position [830, 0]
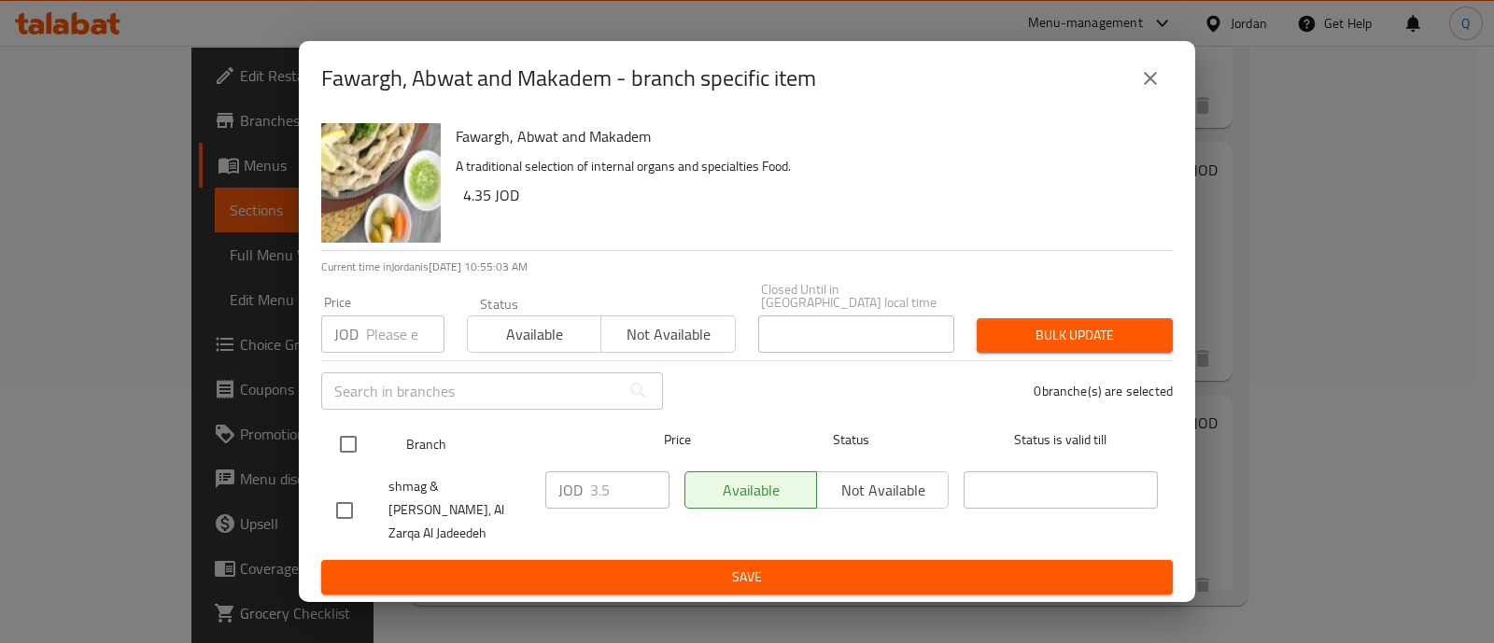
click at [349, 441] on input "checkbox" at bounding box center [348, 444] width 39 height 39
checkbox input "true"
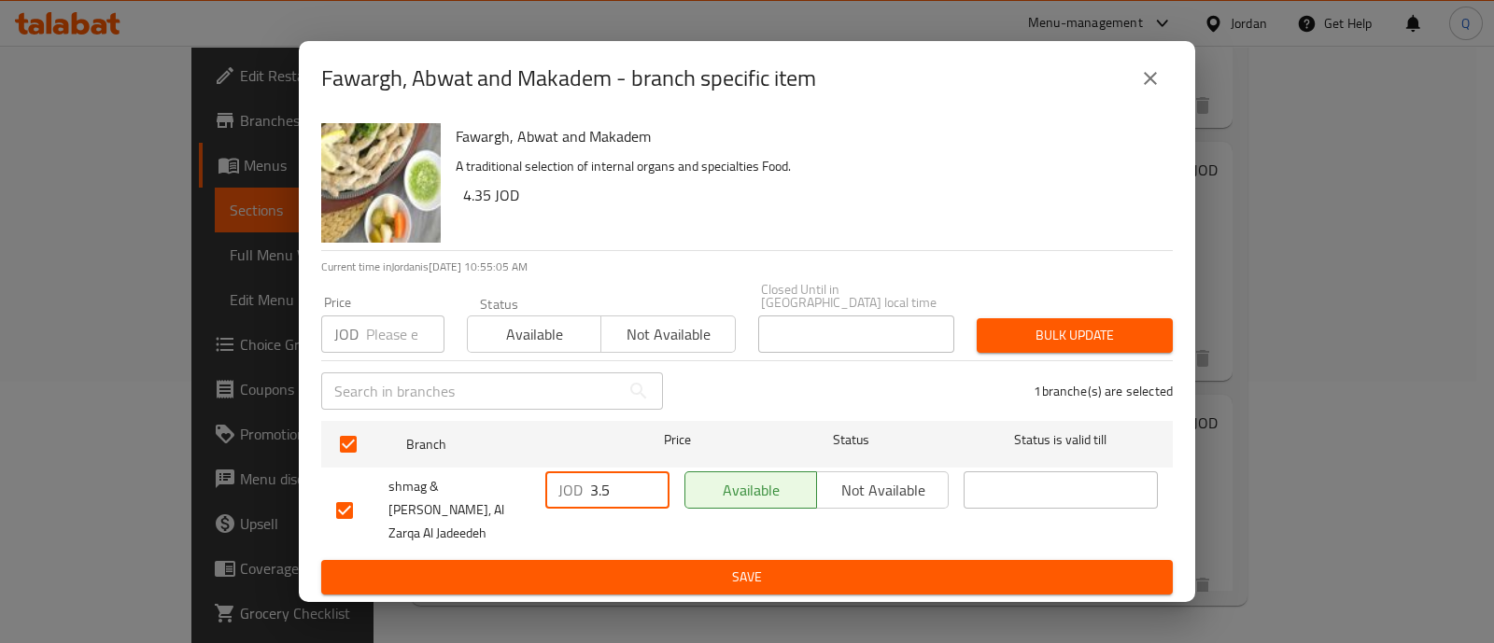
drag, startPoint x: 621, startPoint y: 498, endPoint x: 499, endPoint y: 485, distance: 122.1
click at [499, 485] on div "shmag & [PERSON_NAME], Al Zarqa Al Jadeedeh JOD 3.5 ​ Available Not available ​" at bounding box center [747, 510] width 837 height 92
type input "5"
click at [542, 566] on span "Save" at bounding box center [747, 577] width 822 height 23
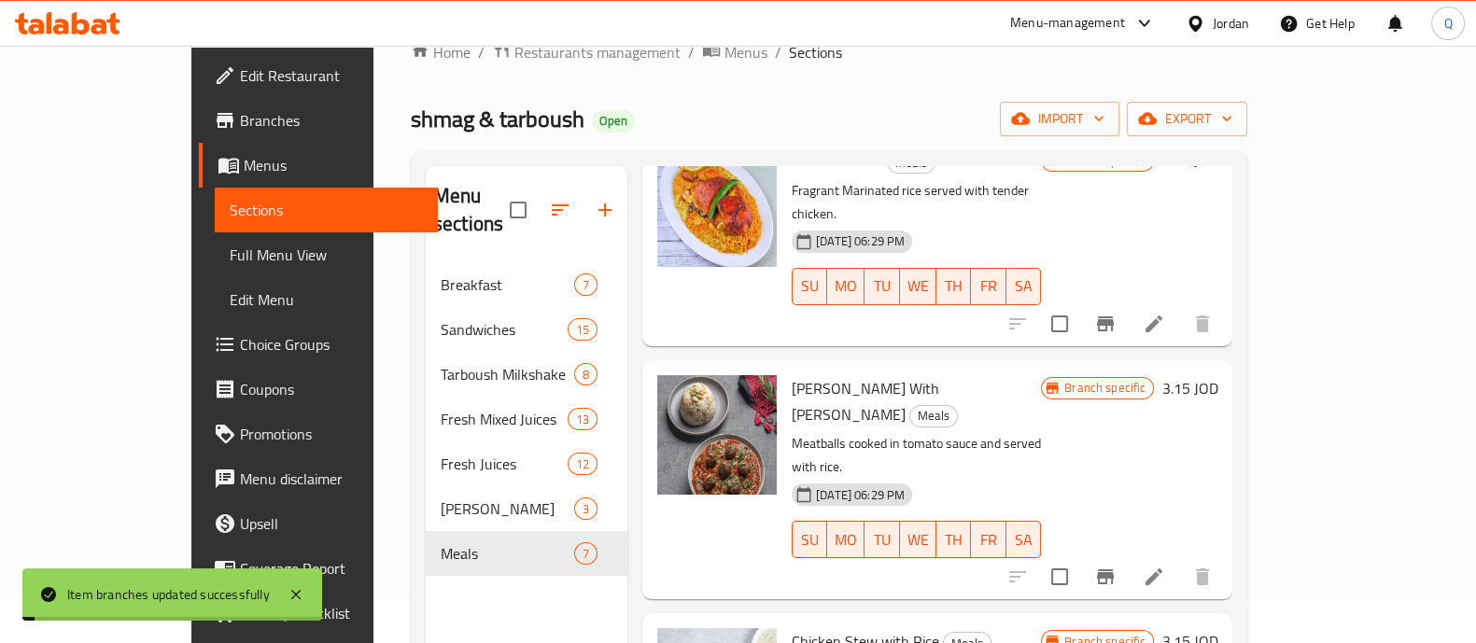
scroll to position [0, 0]
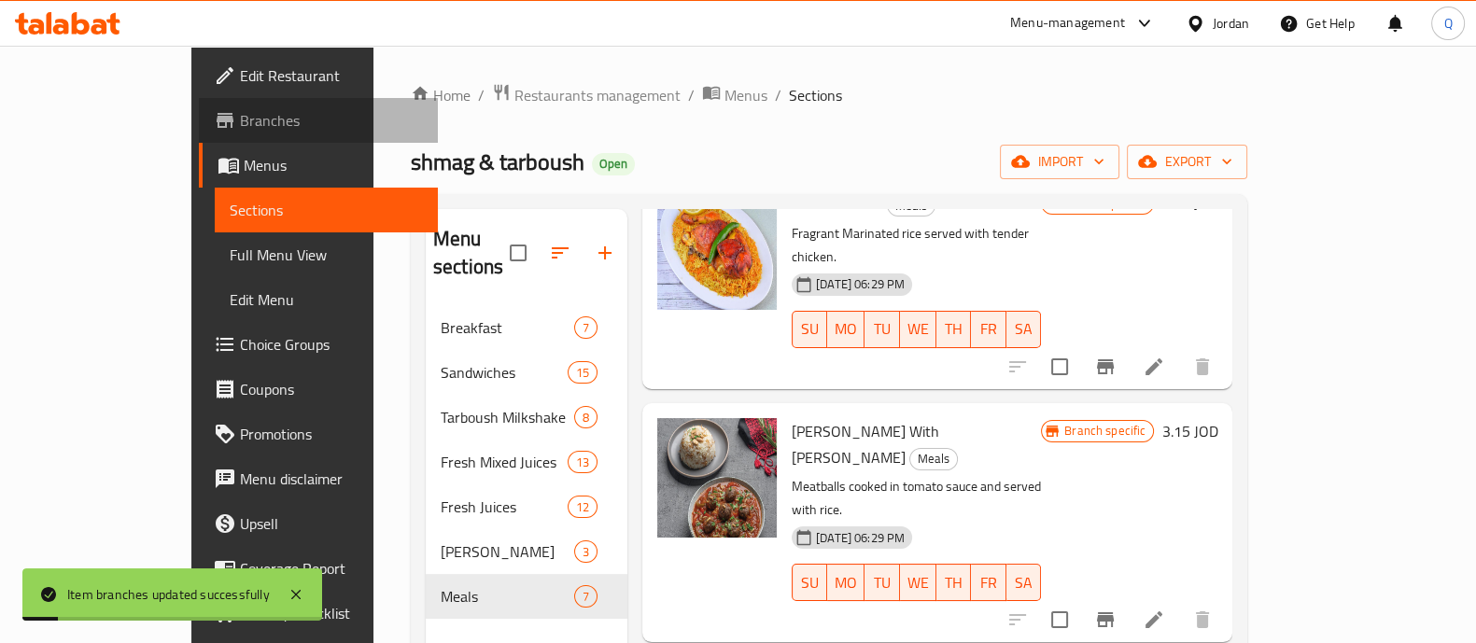
click at [240, 113] on span "Branches" at bounding box center [331, 120] width 183 height 22
